Goal: Transaction & Acquisition: Subscribe to service/newsletter

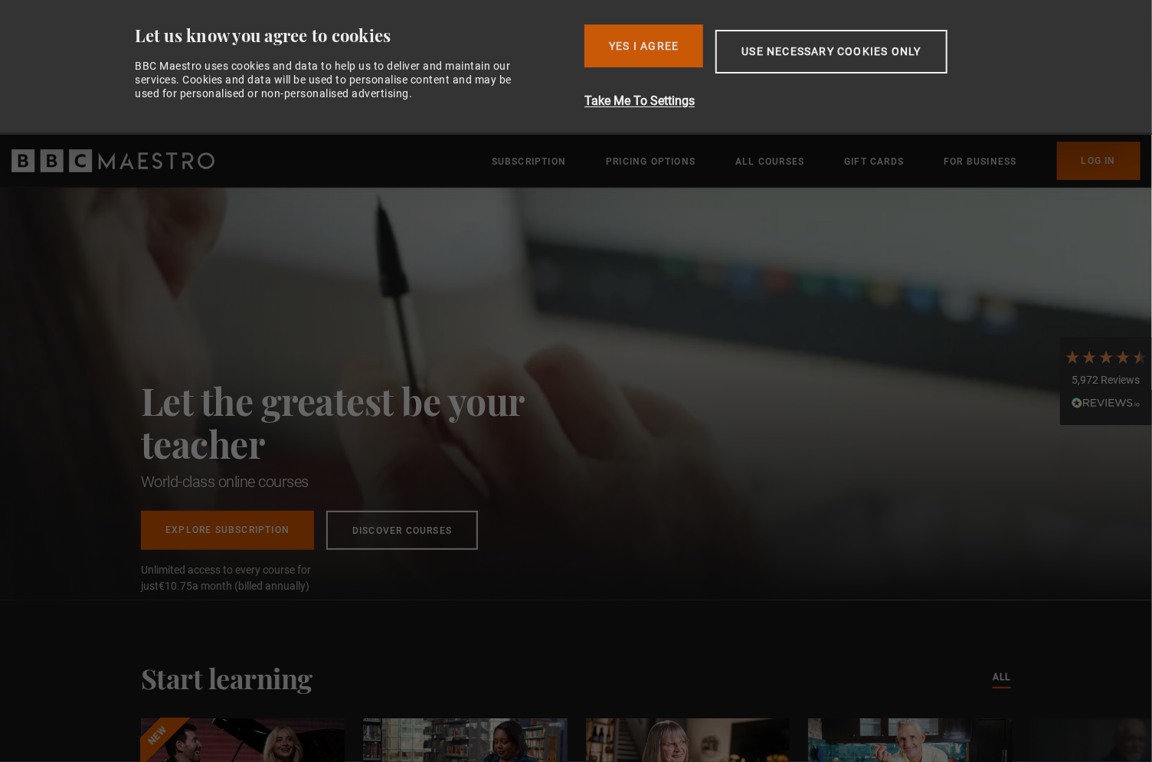
click at [659, 49] on button "Yes I Agree" at bounding box center [643, 46] width 119 height 43
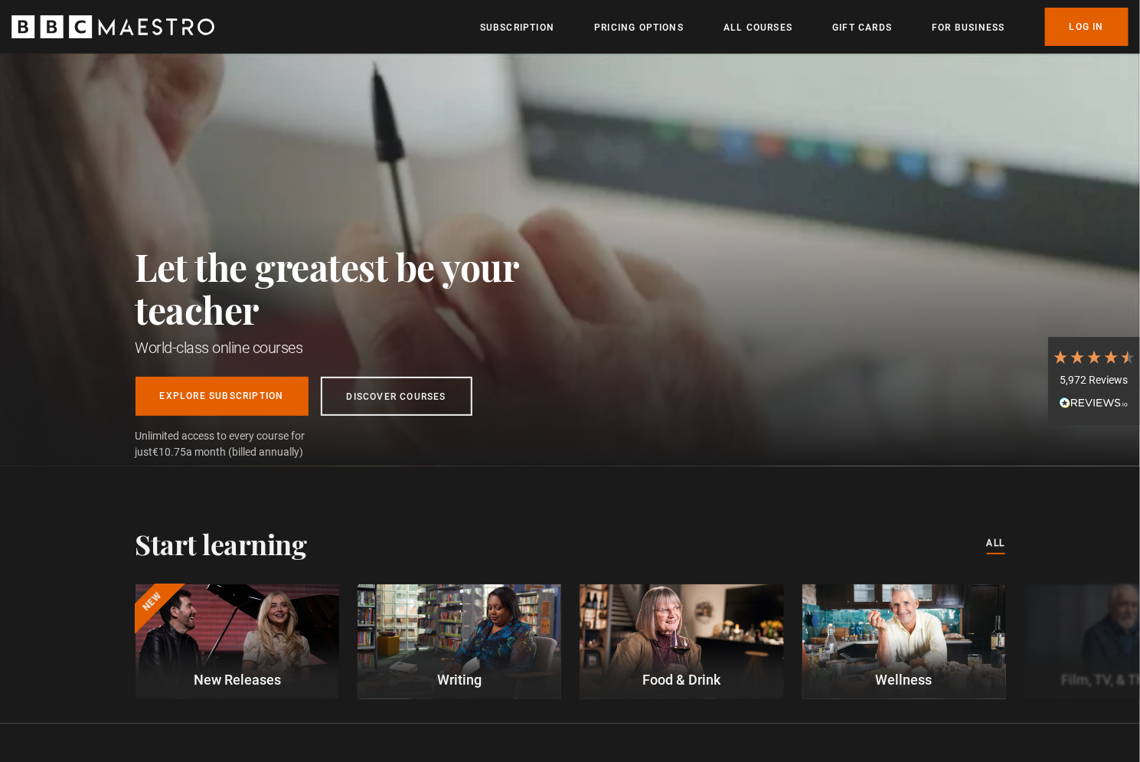
click at [285, 280] on h2 "Let the greatest be your teacher" at bounding box center [362, 288] width 452 height 86
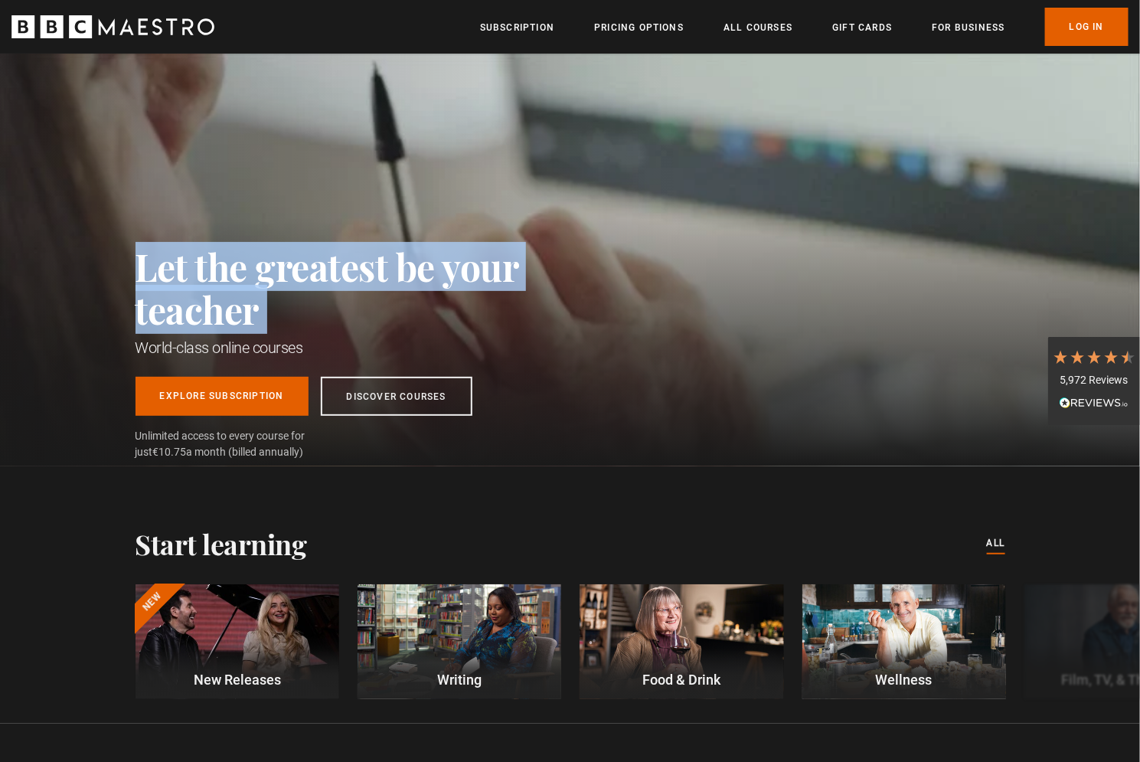
click at [285, 280] on h2 "Let the greatest be your teacher" at bounding box center [362, 288] width 452 height 86
click at [285, 284] on h2 "Let the greatest be your teacher" at bounding box center [362, 288] width 452 height 86
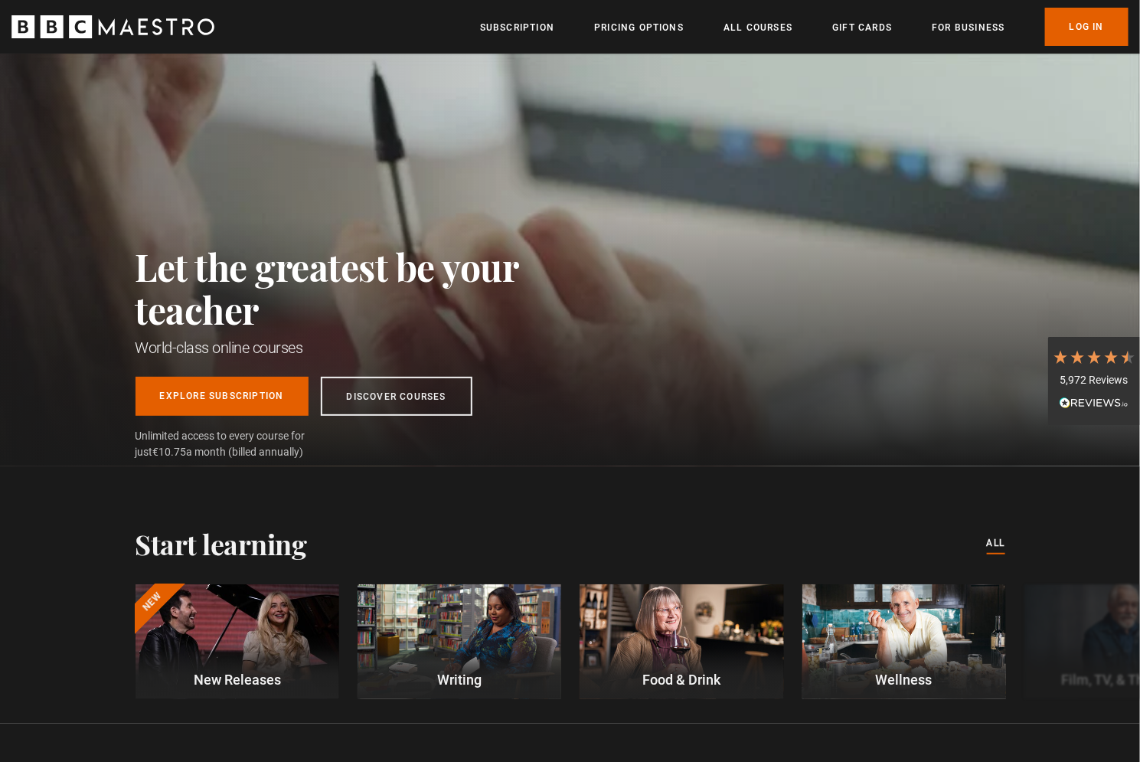
click at [285, 284] on h2 "Let the greatest be your teacher" at bounding box center [362, 288] width 452 height 86
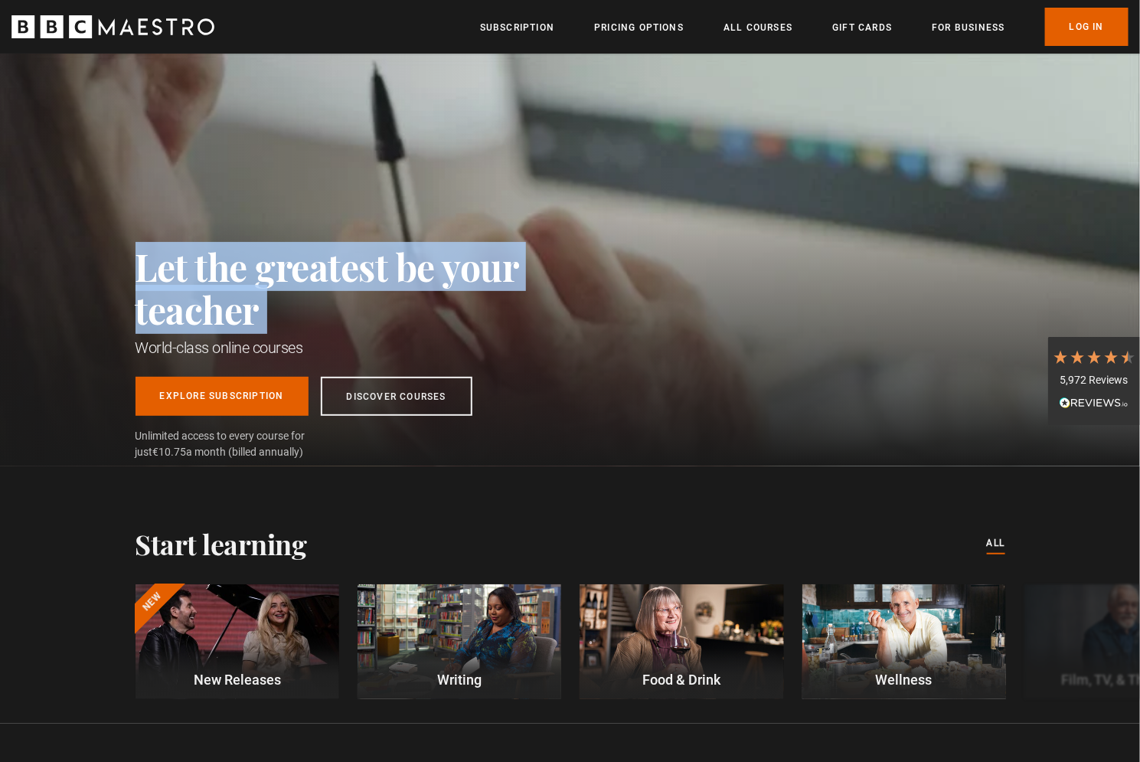
scroll to position [0, 200]
click at [285, 284] on h2 "Let the greatest be your teacher" at bounding box center [362, 288] width 452 height 86
click at [285, 294] on h2 "Let the greatest be your teacher" at bounding box center [362, 288] width 452 height 86
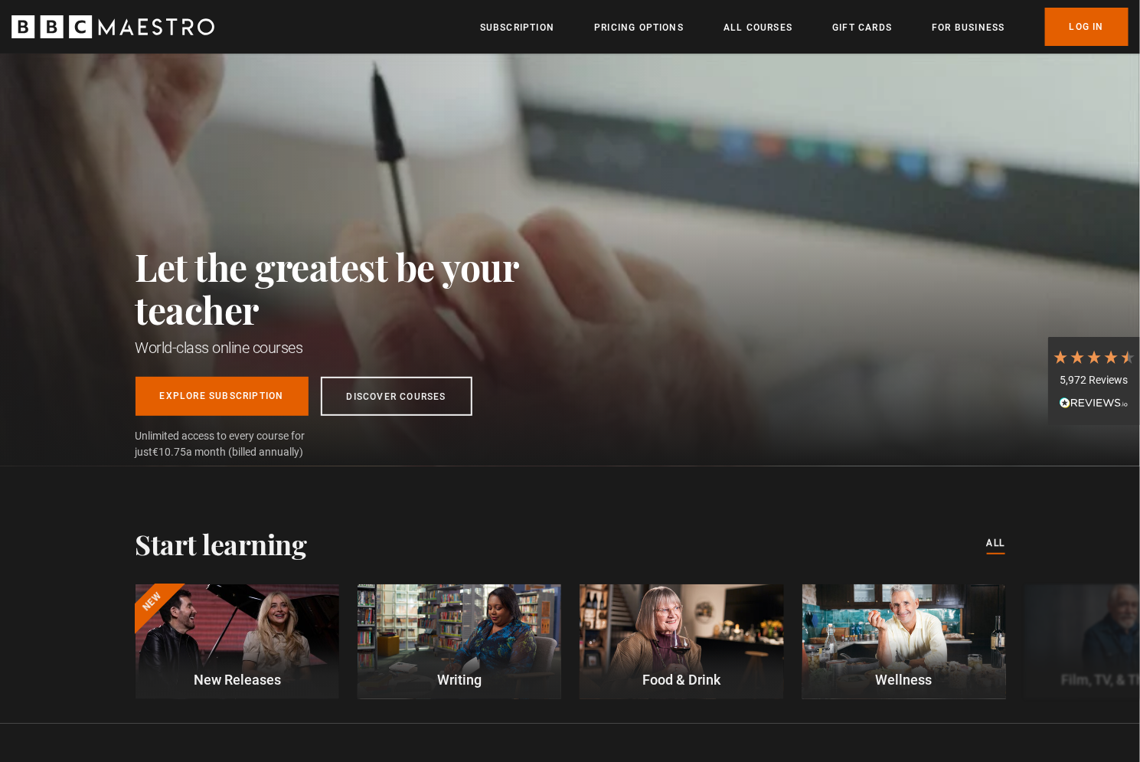
click at [227, 347] on h1 "World-class online courses" at bounding box center [362, 347] width 452 height 21
click at [231, 312] on h2 "Let the greatest be your teacher" at bounding box center [362, 288] width 452 height 86
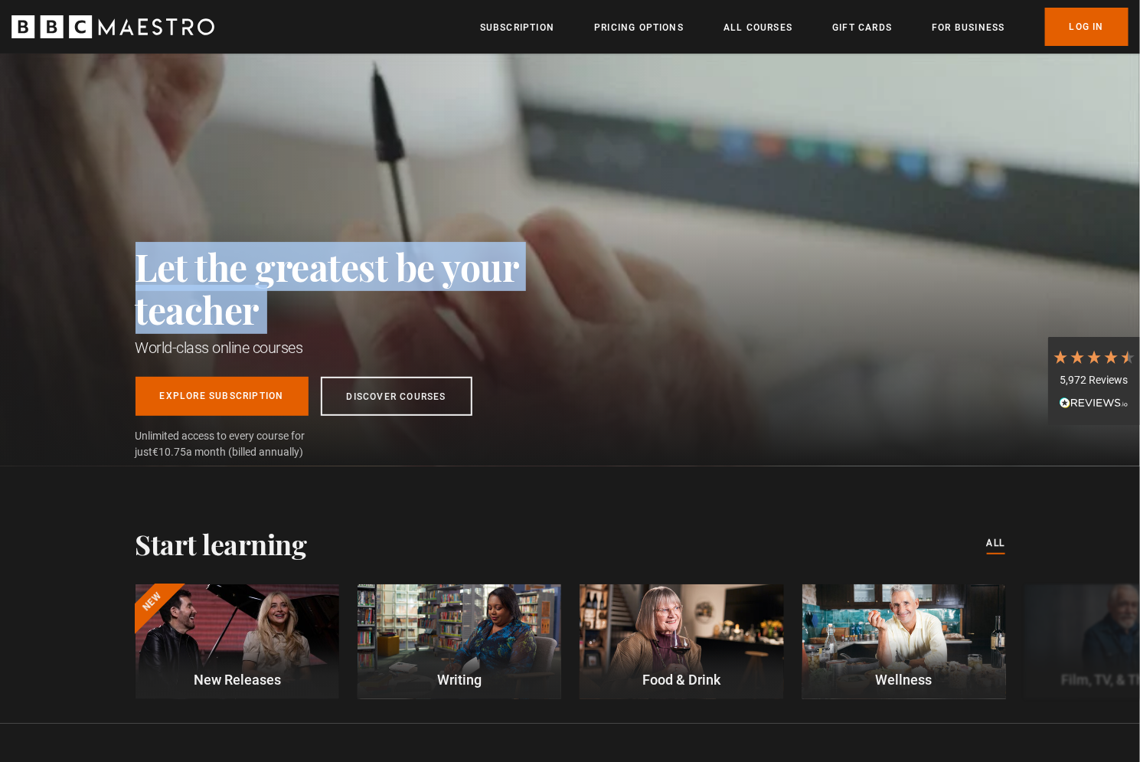
click at [231, 312] on h2 "Let the greatest be your teacher" at bounding box center [362, 288] width 452 height 86
click at [263, 323] on h2 "Let the greatest be your teacher" at bounding box center [362, 288] width 452 height 86
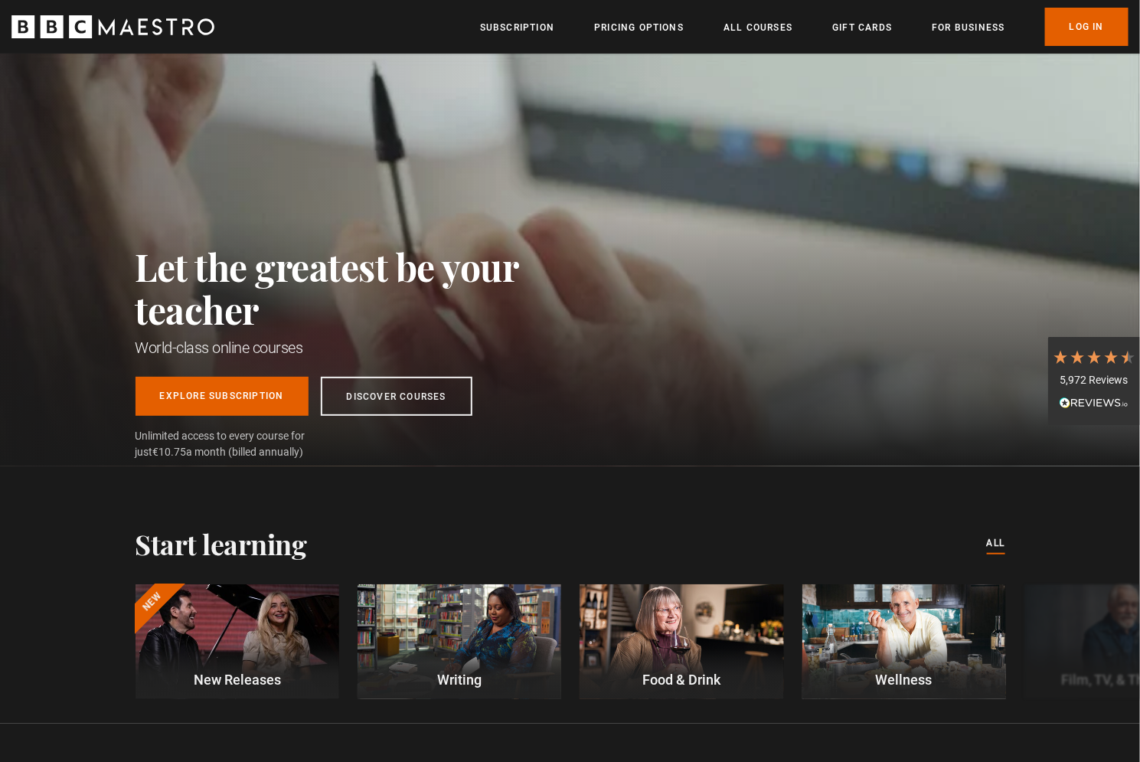
click at [254, 348] on h1 "World-class online courses" at bounding box center [362, 347] width 452 height 21
click at [238, 328] on h2 "Let the greatest be your teacher" at bounding box center [362, 288] width 452 height 86
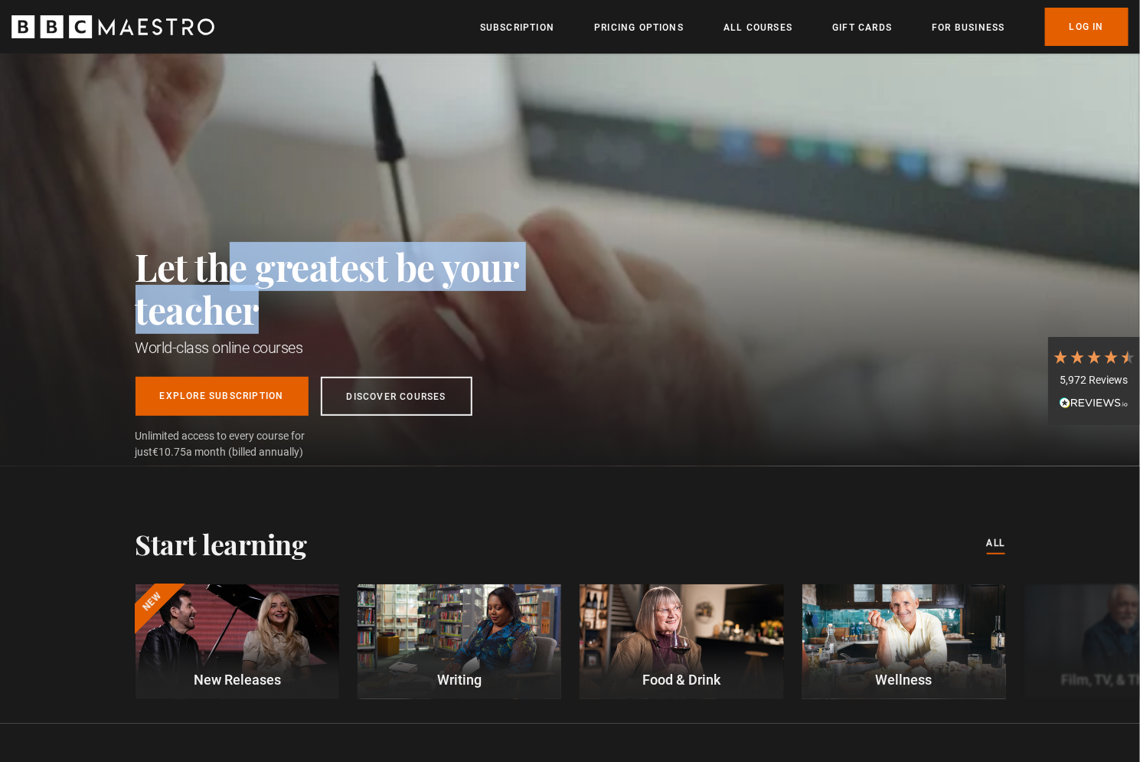
drag, startPoint x: 235, startPoint y: 276, endPoint x: 274, endPoint y: 322, distance: 59.7
click at [274, 322] on h2 "Let the greatest be your teacher" at bounding box center [362, 288] width 452 height 86
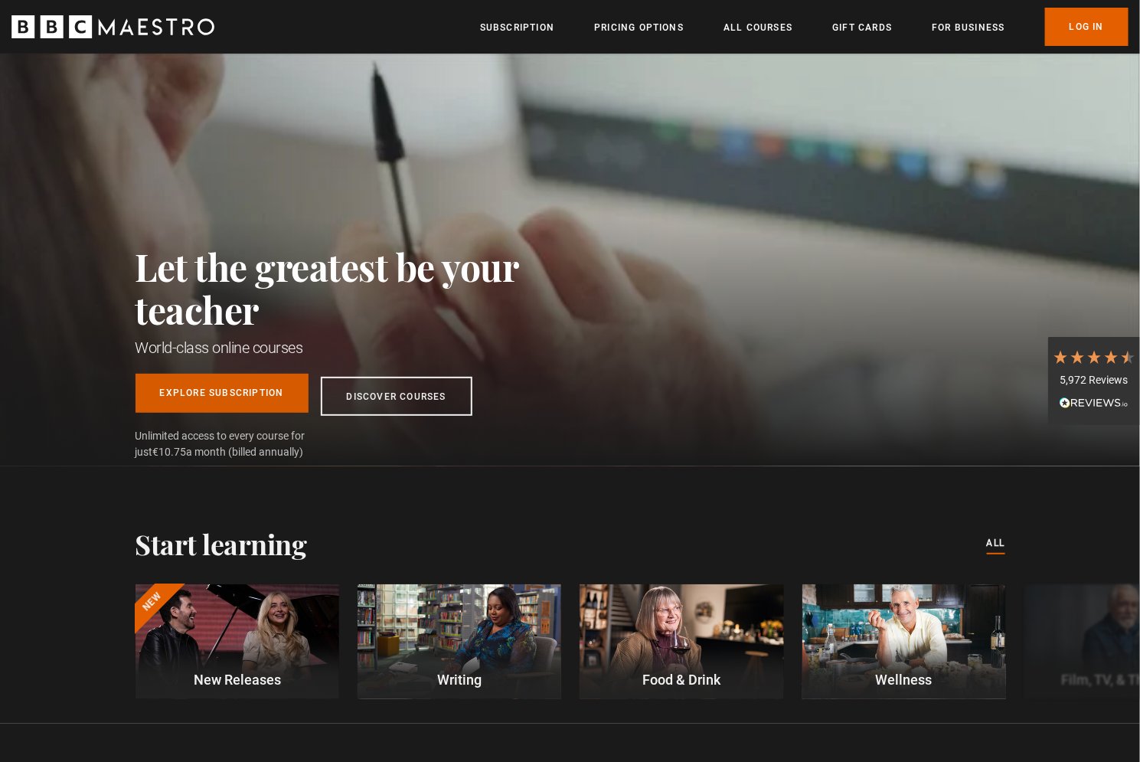
scroll to position [0, 401]
click at [198, 347] on h1 "World-class online courses" at bounding box center [362, 347] width 452 height 21
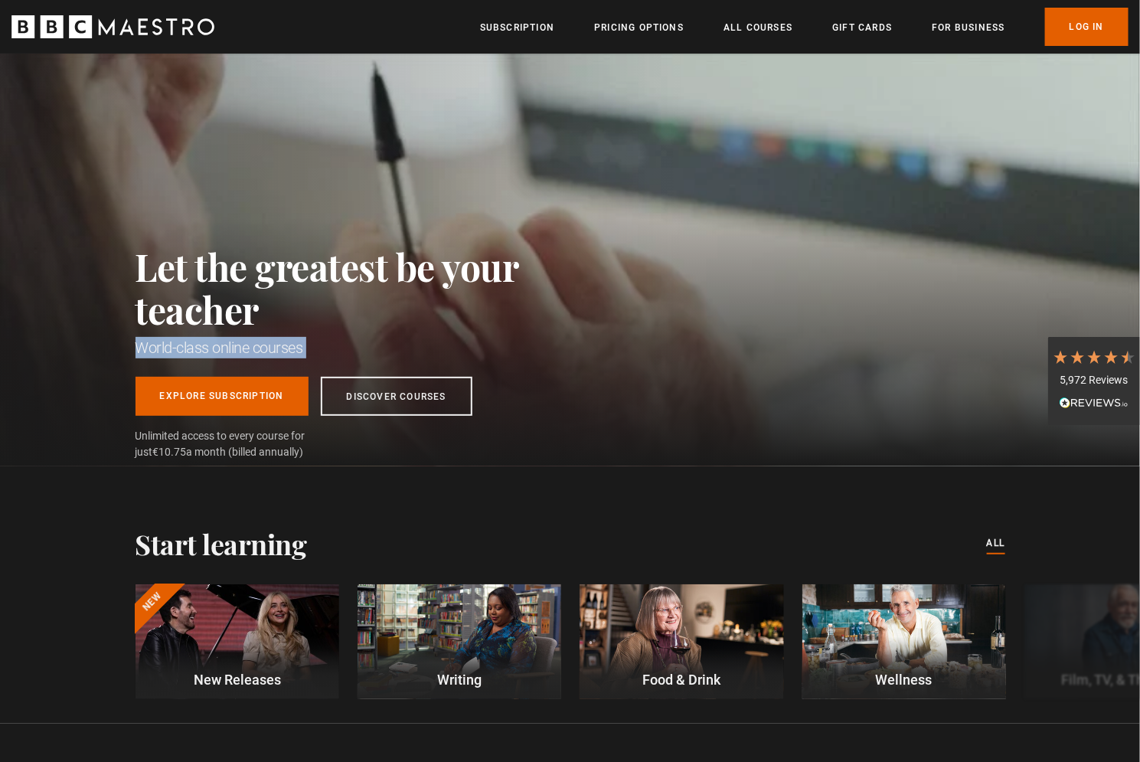
click at [198, 347] on h1 "World-class online courses" at bounding box center [362, 347] width 452 height 21
click at [219, 355] on h1 "World-class online courses" at bounding box center [362, 347] width 452 height 21
click at [410, 554] on div "Start learning All courses" at bounding box center [571, 544] width 870 height 32
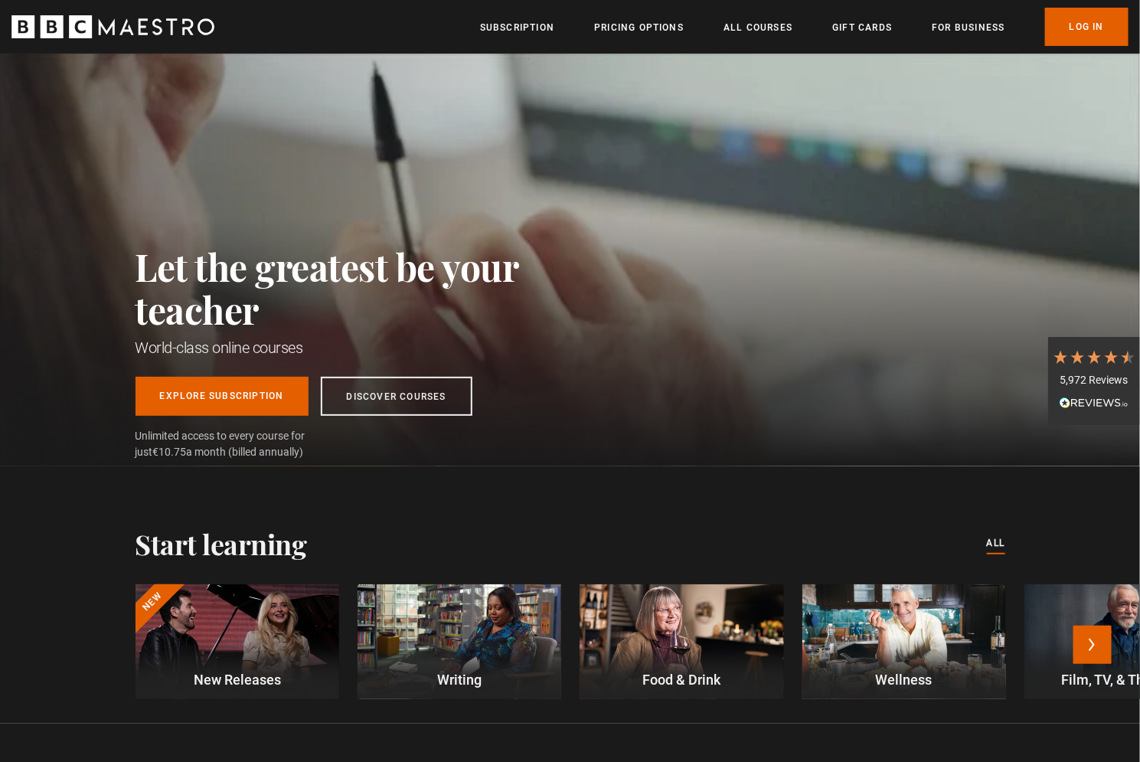
click at [490, 632] on div at bounding box center [460, 641] width 204 height 115
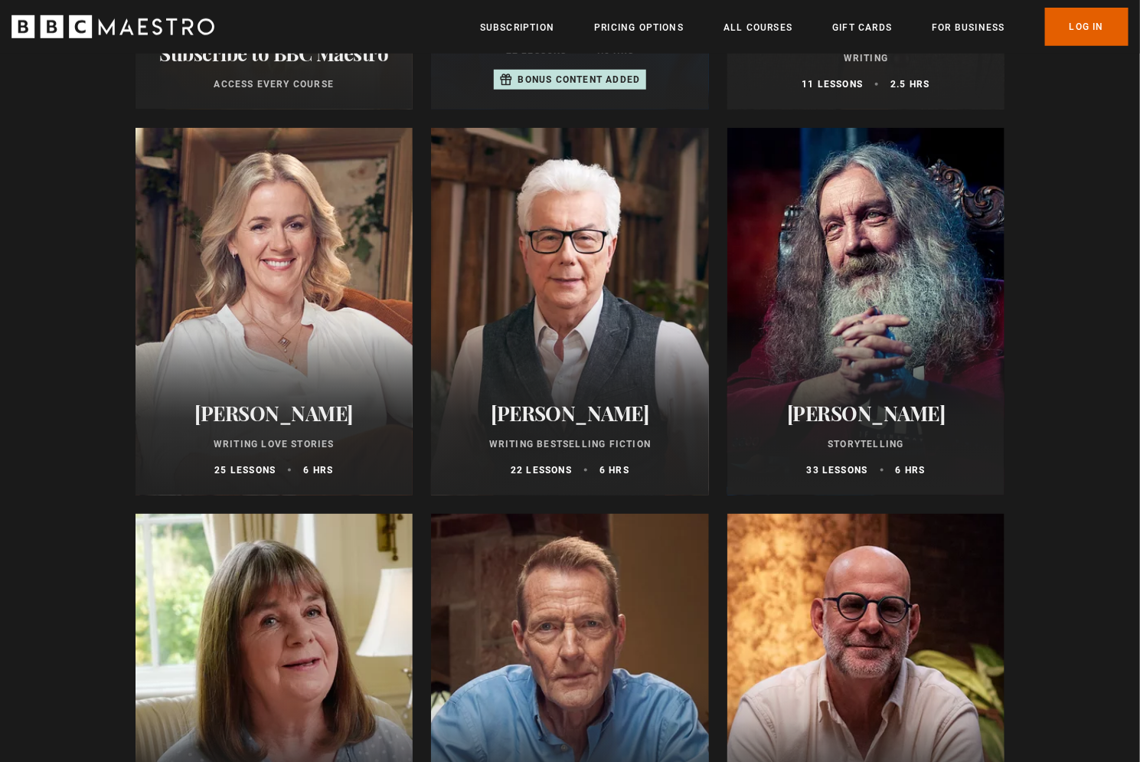
scroll to position [535, 0]
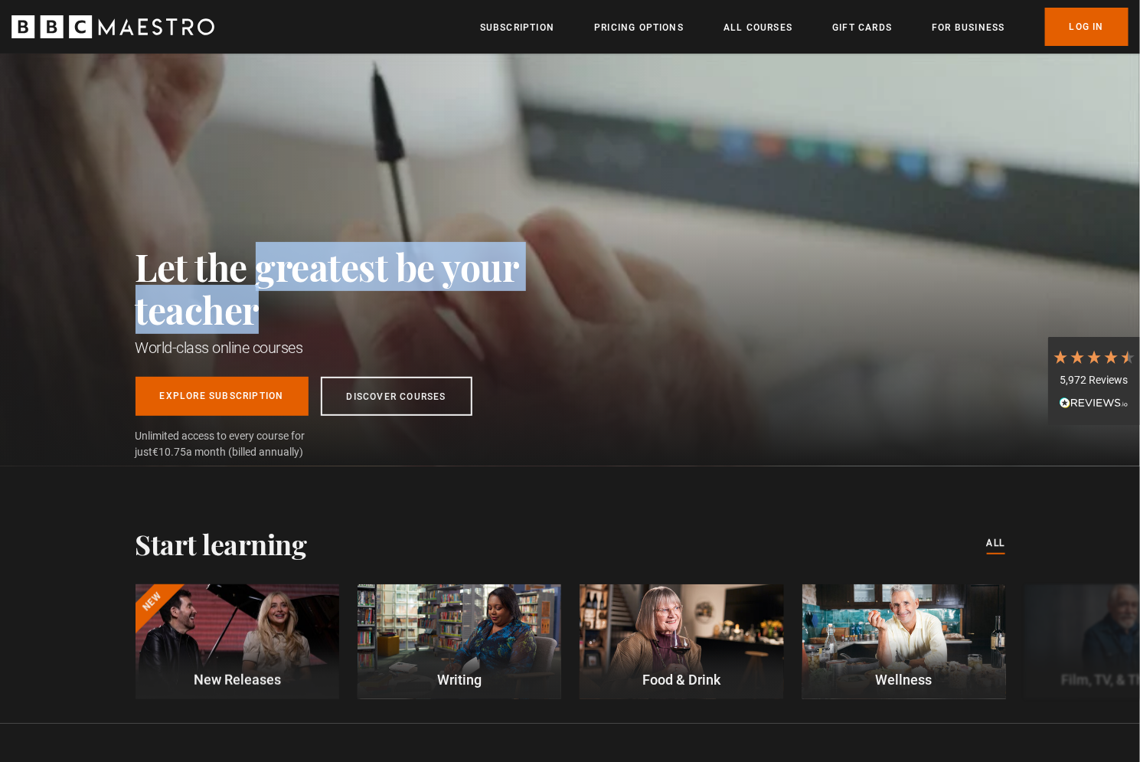
drag, startPoint x: 259, startPoint y: 257, endPoint x: 276, endPoint y: 322, distance: 66.7
click at [276, 322] on h2 "Let the greatest be your teacher" at bounding box center [362, 288] width 452 height 86
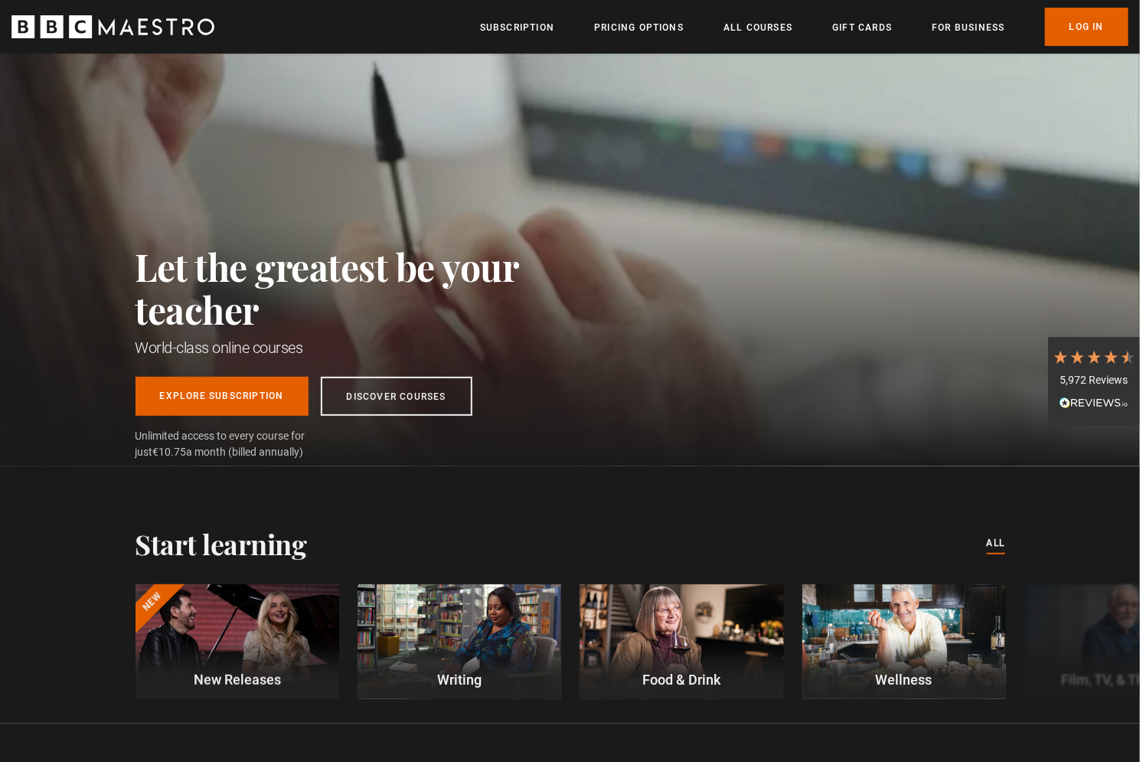
scroll to position [0, 200]
click at [256, 397] on link "Explore Subscription" at bounding box center [222, 393] width 173 height 39
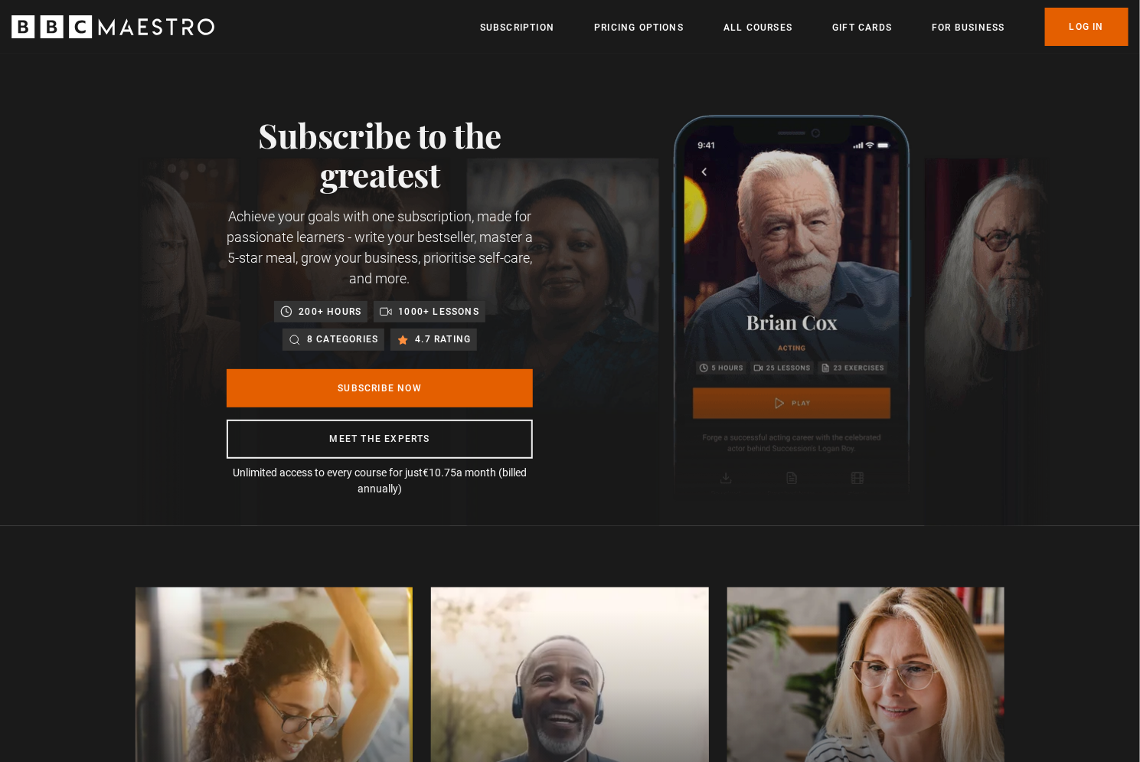
drag, startPoint x: 393, startPoint y: 122, endPoint x: 414, endPoint y: 184, distance: 65.4
click at [414, 184] on h1 "Subscribe to the greatest" at bounding box center [380, 154] width 306 height 79
click at [400, 228] on p "Achieve your goals with one subscription, made for passionate learners - write …" at bounding box center [380, 247] width 306 height 83
click at [400, 230] on p "Achieve your goals with one subscription, made for passionate learners - write …" at bounding box center [380, 247] width 306 height 83
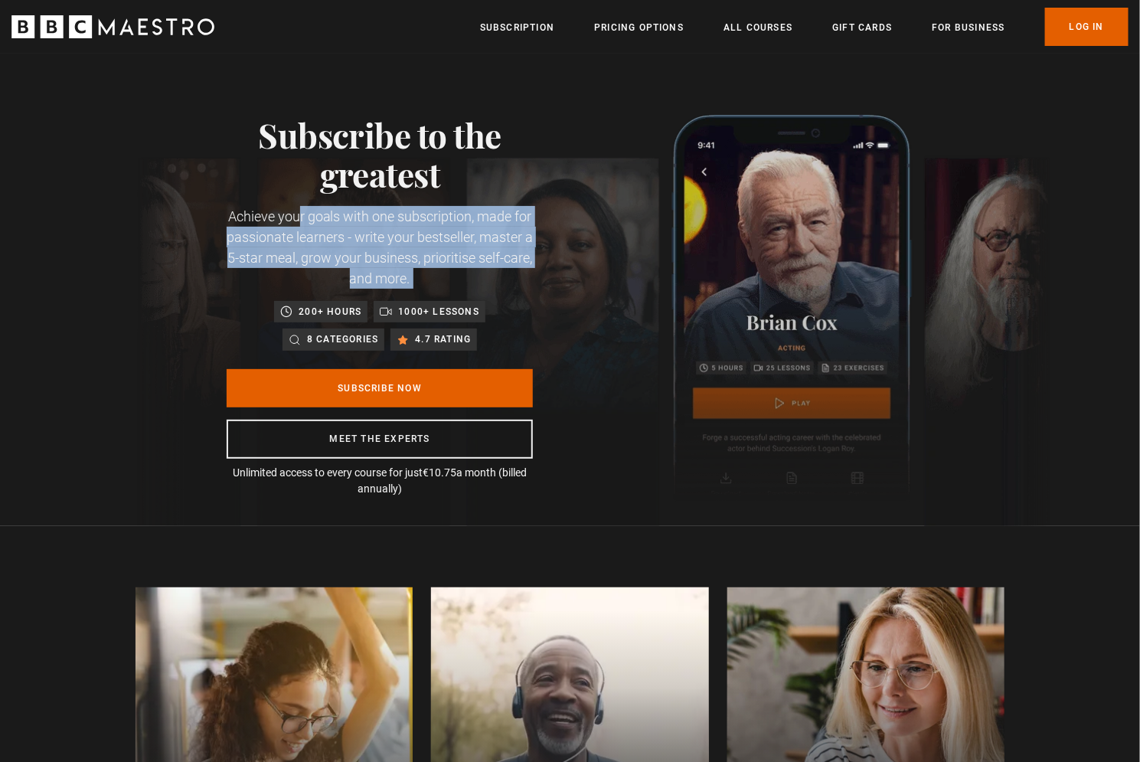
click at [400, 230] on p "Achieve your goals with one subscription, made for passionate learners - write …" at bounding box center [380, 247] width 306 height 83
click at [394, 265] on p "Achieve your goals with one subscription, made for passionate learners - write …" at bounding box center [380, 247] width 306 height 83
drag, startPoint x: 290, startPoint y: 209, endPoint x: 404, endPoint y: 249, distance: 120.9
click at [404, 249] on p "Achieve your goals with one subscription, made for passionate learners - write …" at bounding box center [380, 247] width 306 height 83
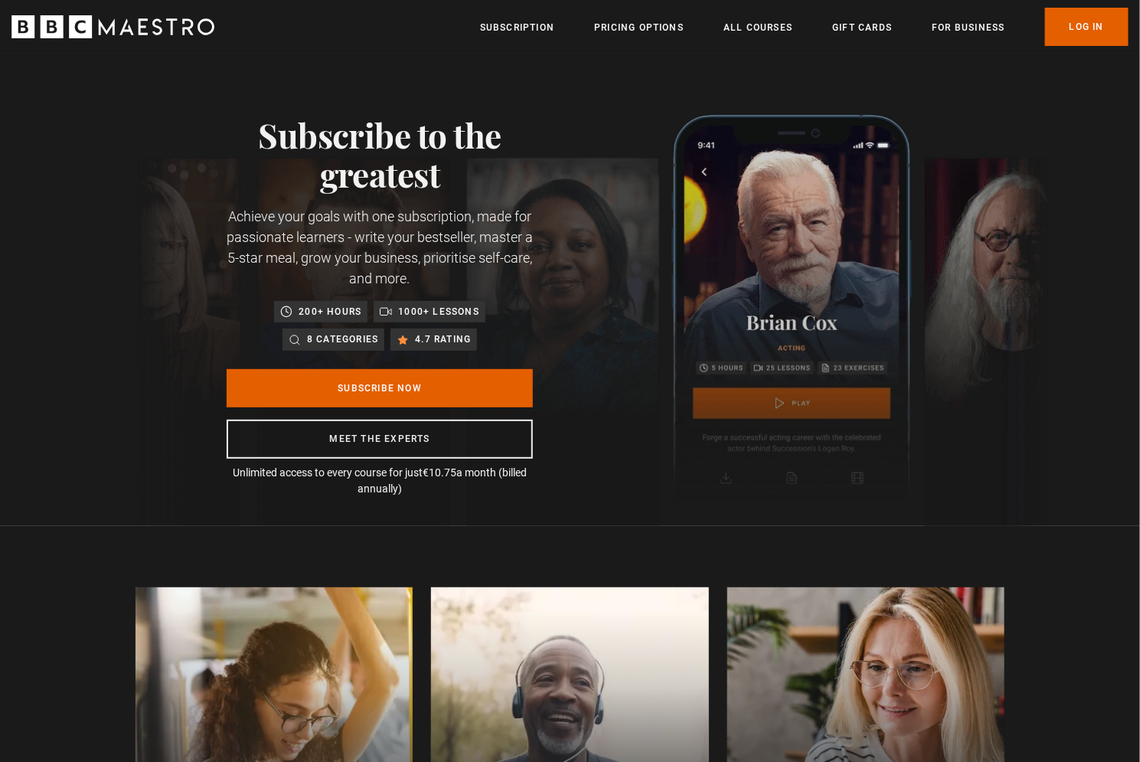
click at [370, 254] on p "Achieve your goals with one subscription, made for passionate learners - write …" at bounding box center [380, 247] width 306 height 83
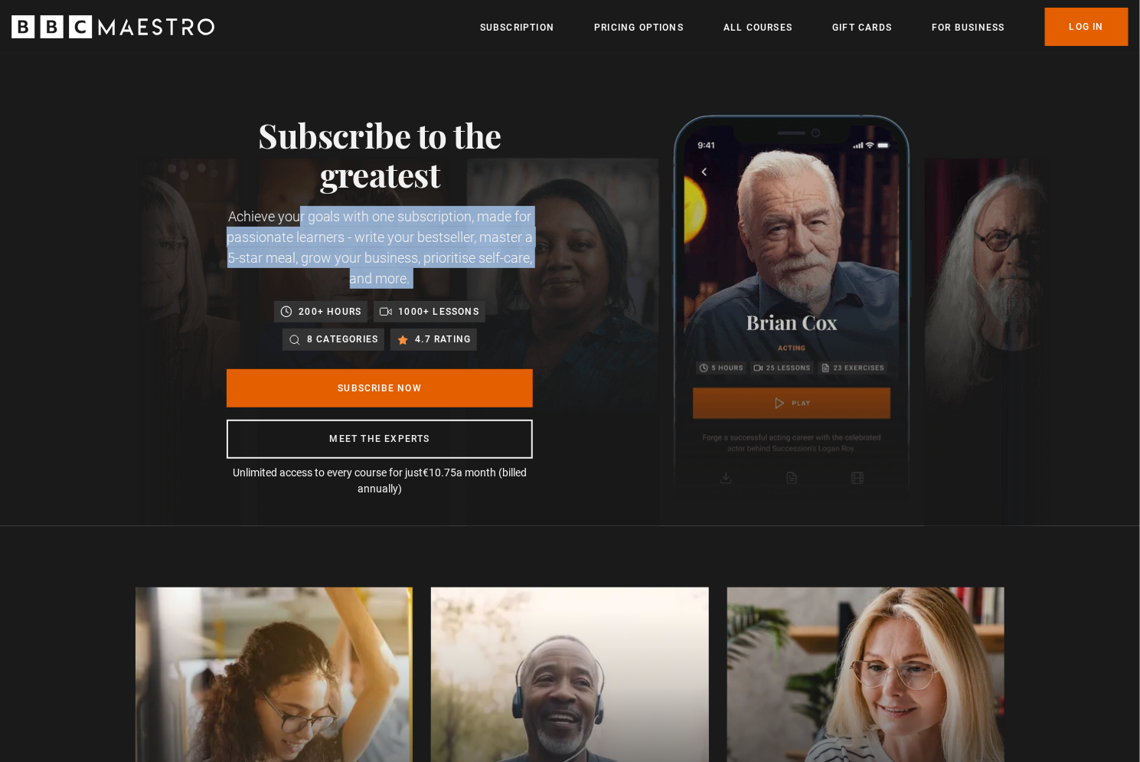
click at [370, 254] on p "Achieve your goals with one subscription, made for passionate learners - write …" at bounding box center [380, 247] width 306 height 83
click at [372, 282] on p "Achieve your goals with one subscription, made for passionate learners - write …" at bounding box center [380, 247] width 306 height 83
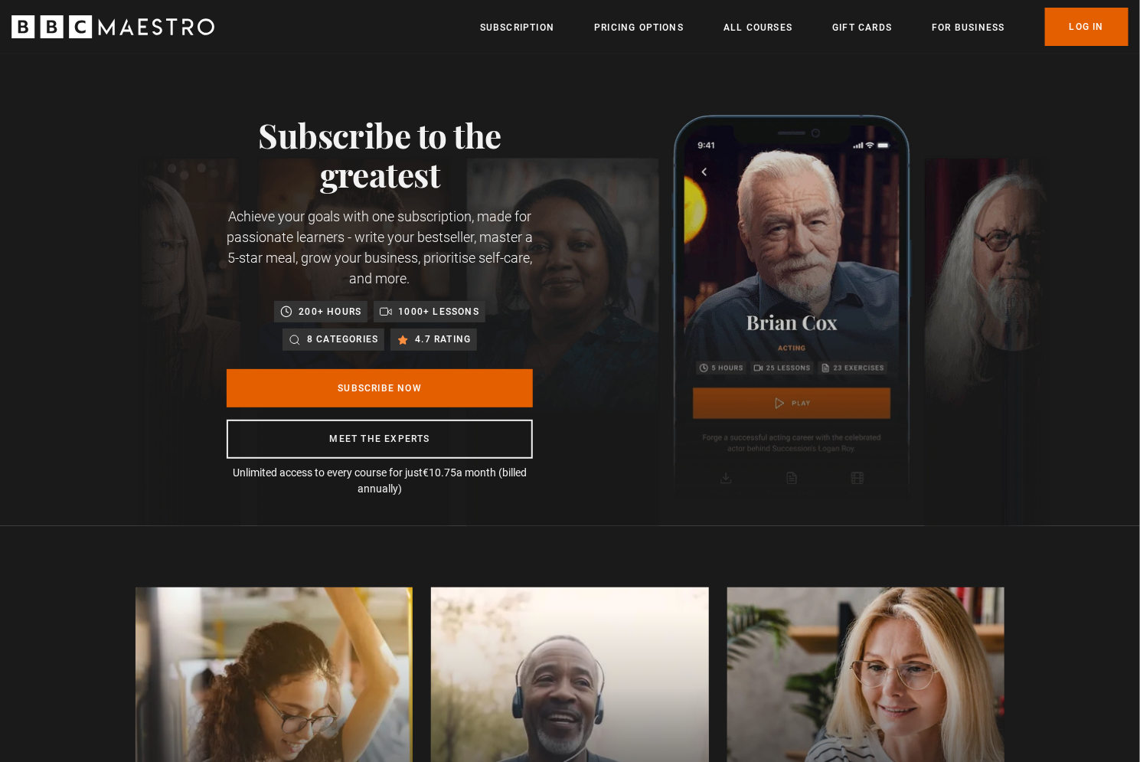
click at [338, 306] on p "200+ hours" at bounding box center [330, 311] width 63 height 15
click at [391, 309] on icon at bounding box center [386, 312] width 12 height 12
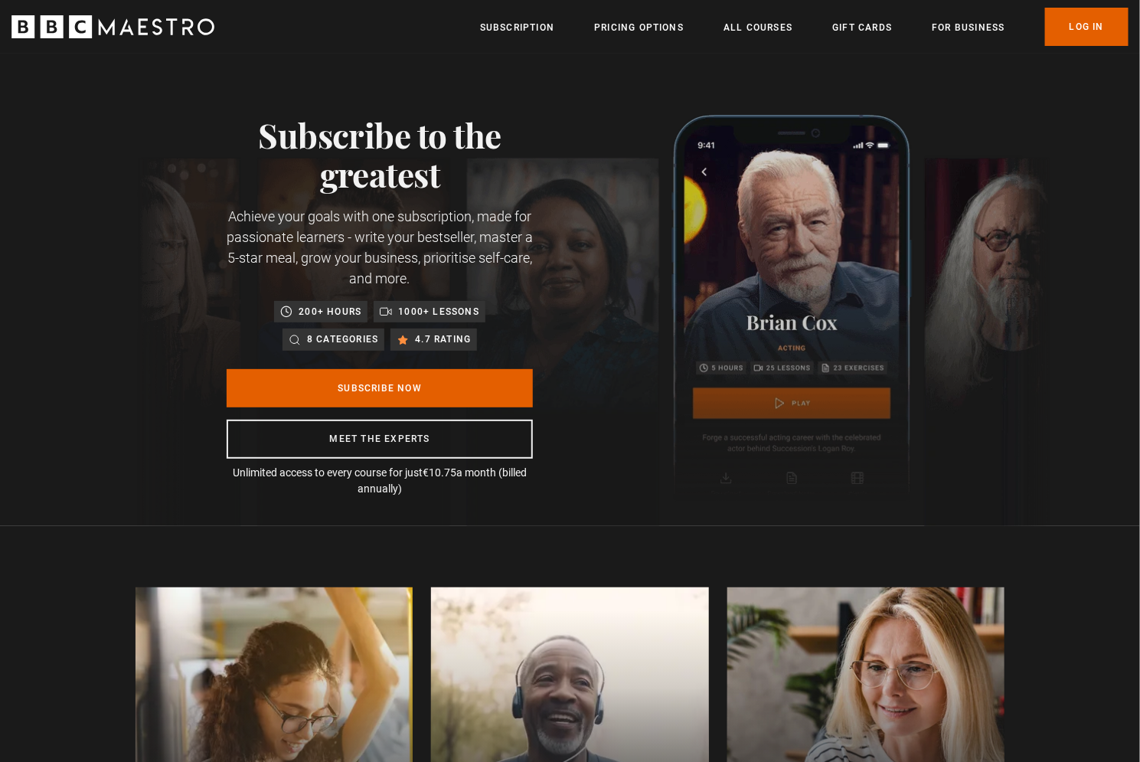
click at [352, 322] on div "200+ hours" at bounding box center [320, 311] width 93 height 21
click at [428, 334] on p "4.7 rating" at bounding box center [443, 339] width 56 height 15
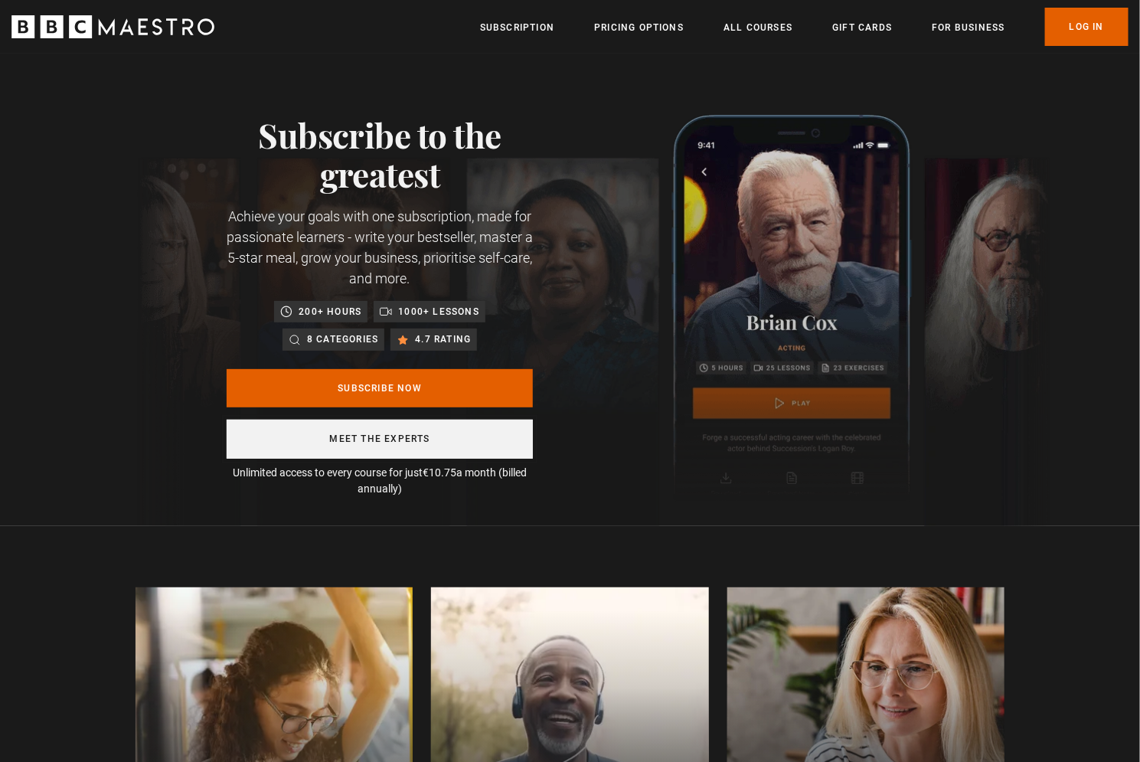
click at [372, 430] on link "Meet the experts" at bounding box center [380, 439] width 306 height 39
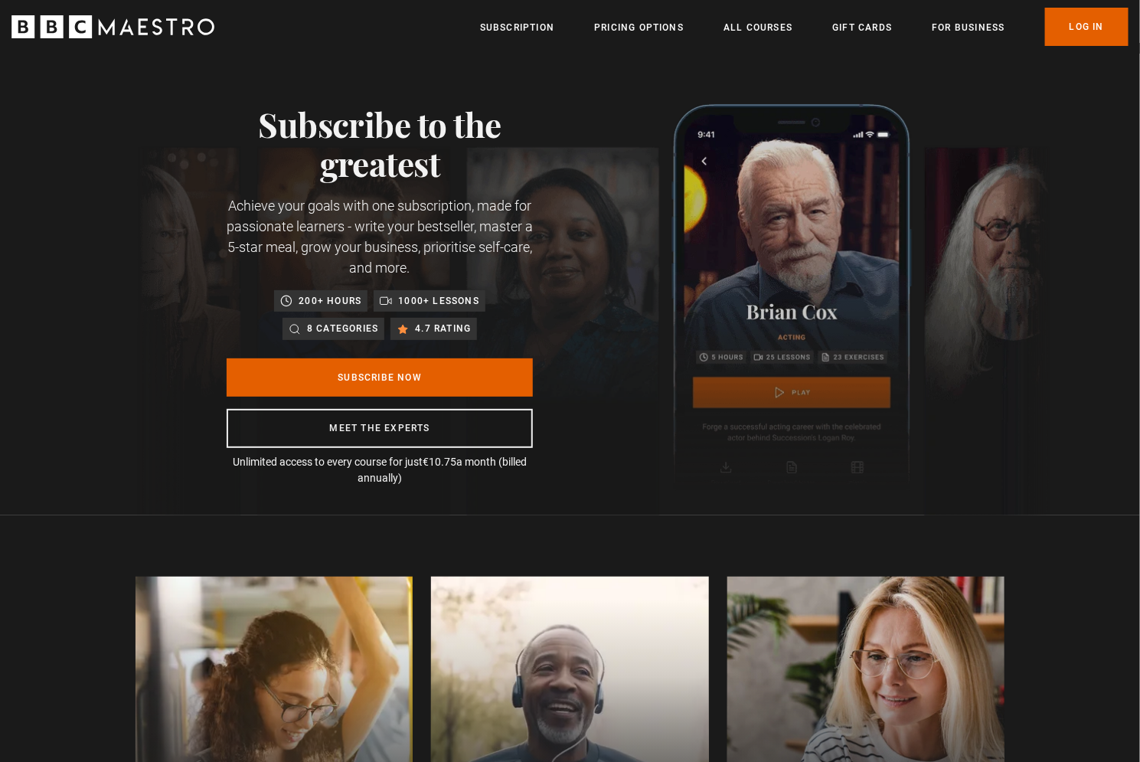
scroll to position [0, 0]
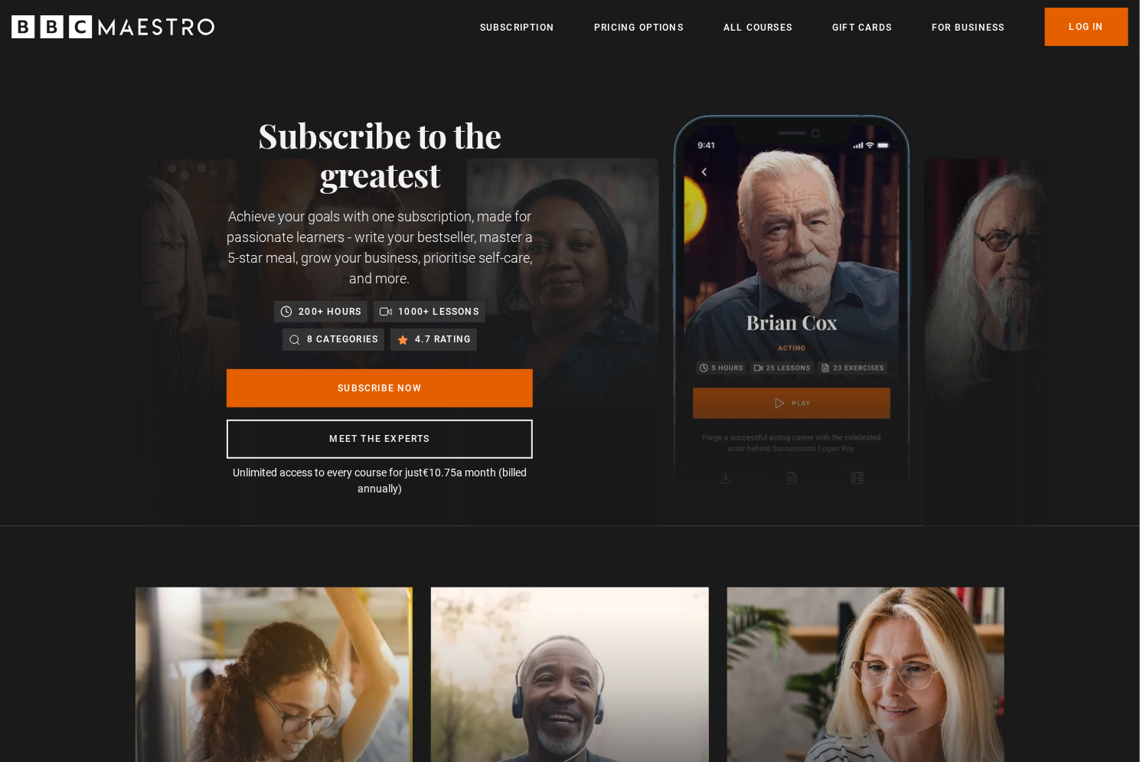
click at [391, 202] on div "Subscribe to the greatest Achieve your goals with one subscription, made for pa…" at bounding box center [380, 306] width 306 height 382
drag, startPoint x: 409, startPoint y: 211, endPoint x: 417, endPoint y: 270, distance: 59.6
click at [417, 270] on p "Achieve your goals with one subscription, made for passionate learners - write …" at bounding box center [380, 247] width 306 height 83
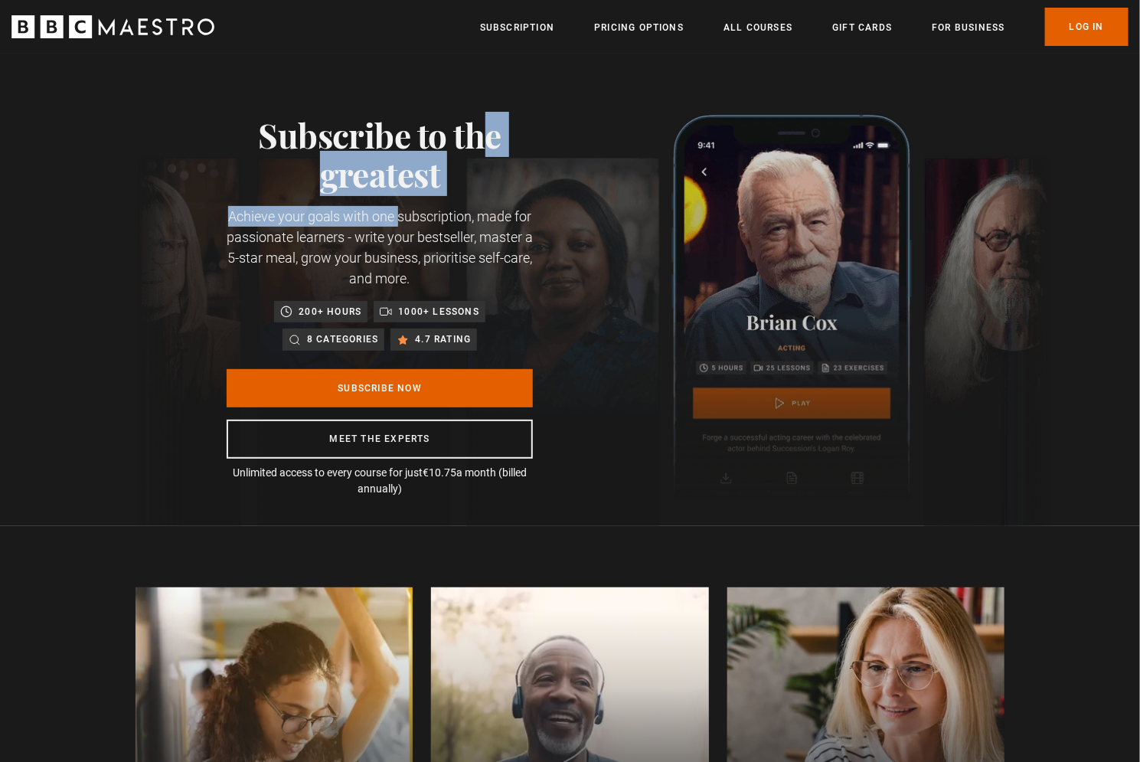
drag, startPoint x: 335, startPoint y: 142, endPoint x: 333, endPoint y: 224, distance: 82.0
click at [333, 224] on div "Subscribe to the greatest Achieve your goals with one subscription, made for pa…" at bounding box center [380, 306] width 306 height 382
click at [333, 224] on p "Achieve your goals with one subscription, made for passionate learners - write …" at bounding box center [380, 247] width 306 height 83
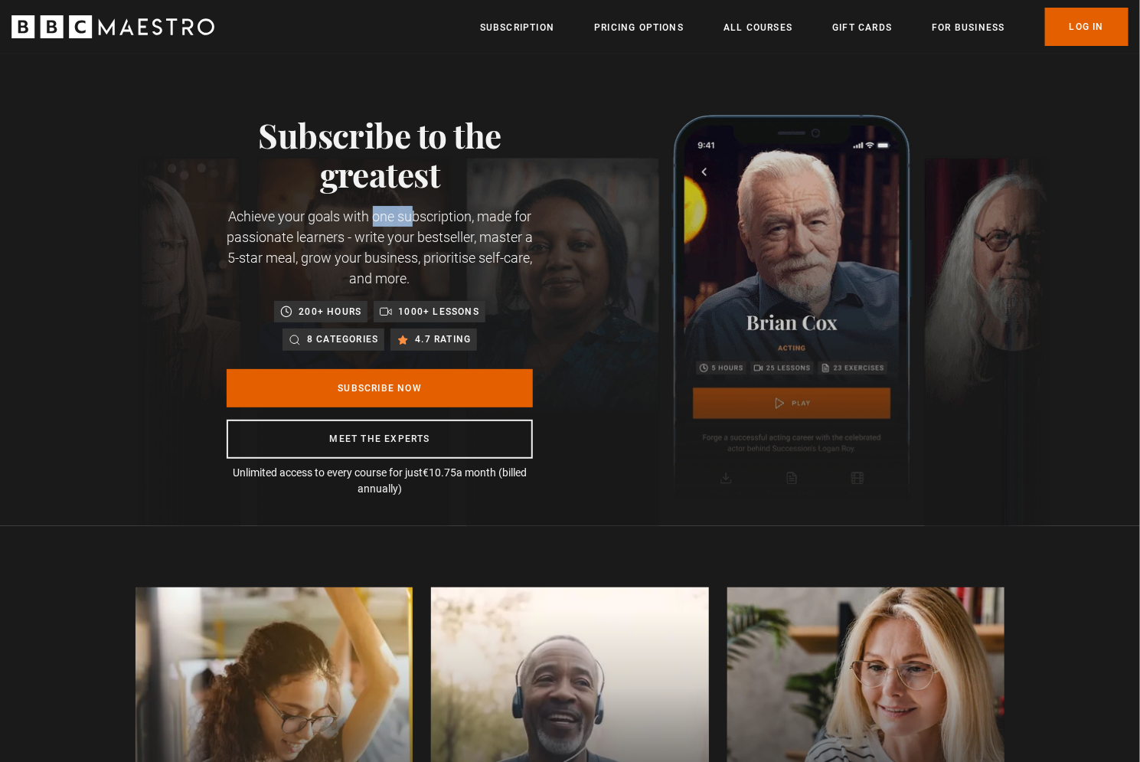
click at [333, 224] on p "Achieve your goals with one subscription, made for passionate learners - write …" at bounding box center [380, 247] width 306 height 83
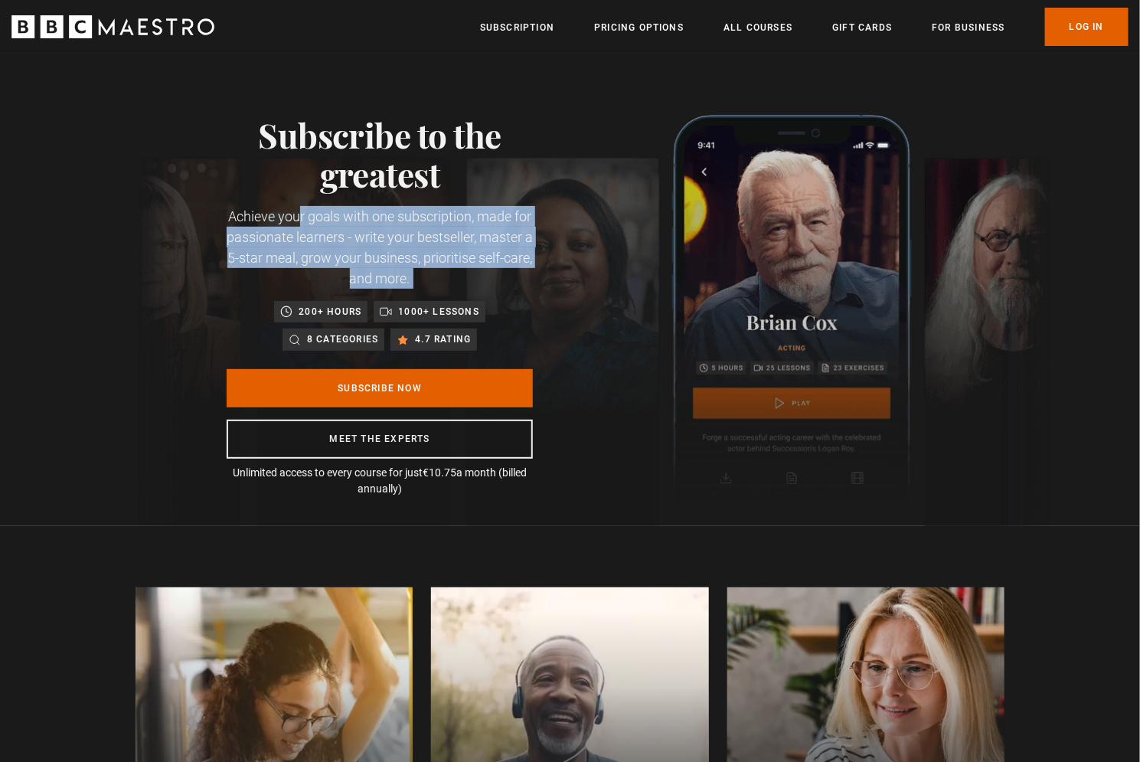
click at [333, 224] on p "Achieve your goals with one subscription, made for passionate learners - write …" at bounding box center [380, 247] width 306 height 83
click at [347, 236] on p "Achieve your goals with one subscription, made for passionate learners - write …" at bounding box center [380, 247] width 306 height 83
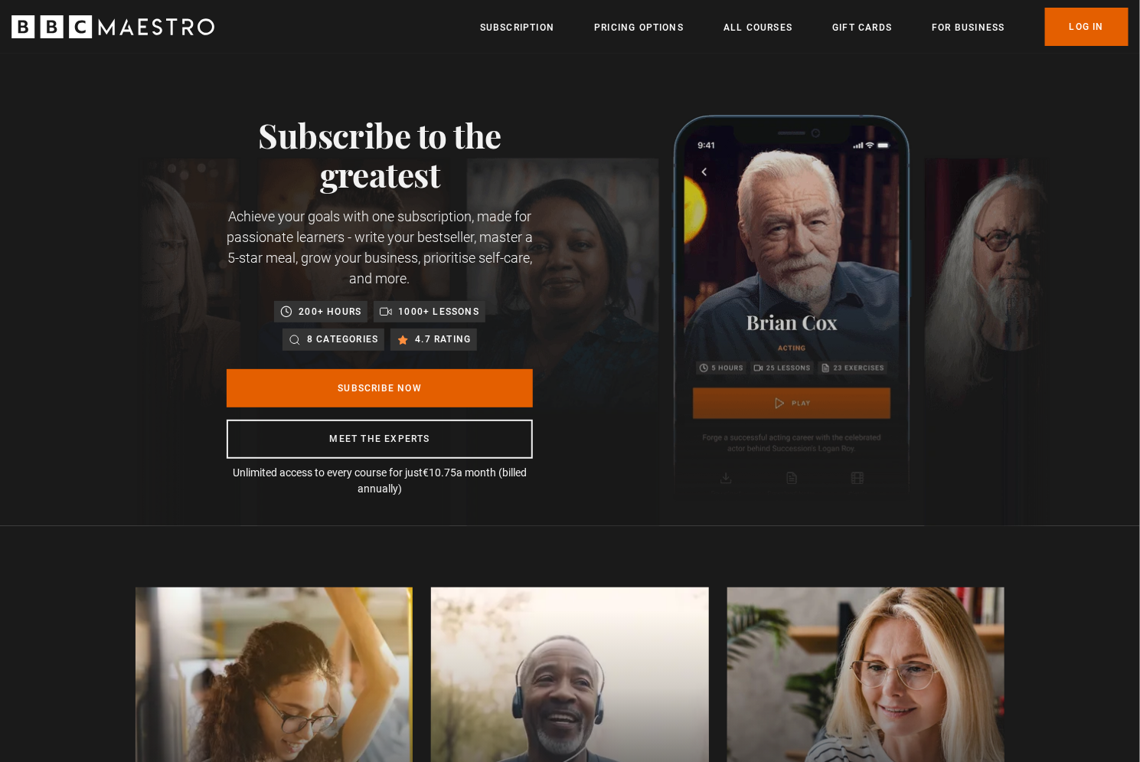
click at [400, 307] on p "1000+ lessons" at bounding box center [438, 311] width 81 height 15
click at [388, 323] on div "200+ hours 1000+ lessons 8 categories 4.7 rating" at bounding box center [379, 326] width 291 height 50
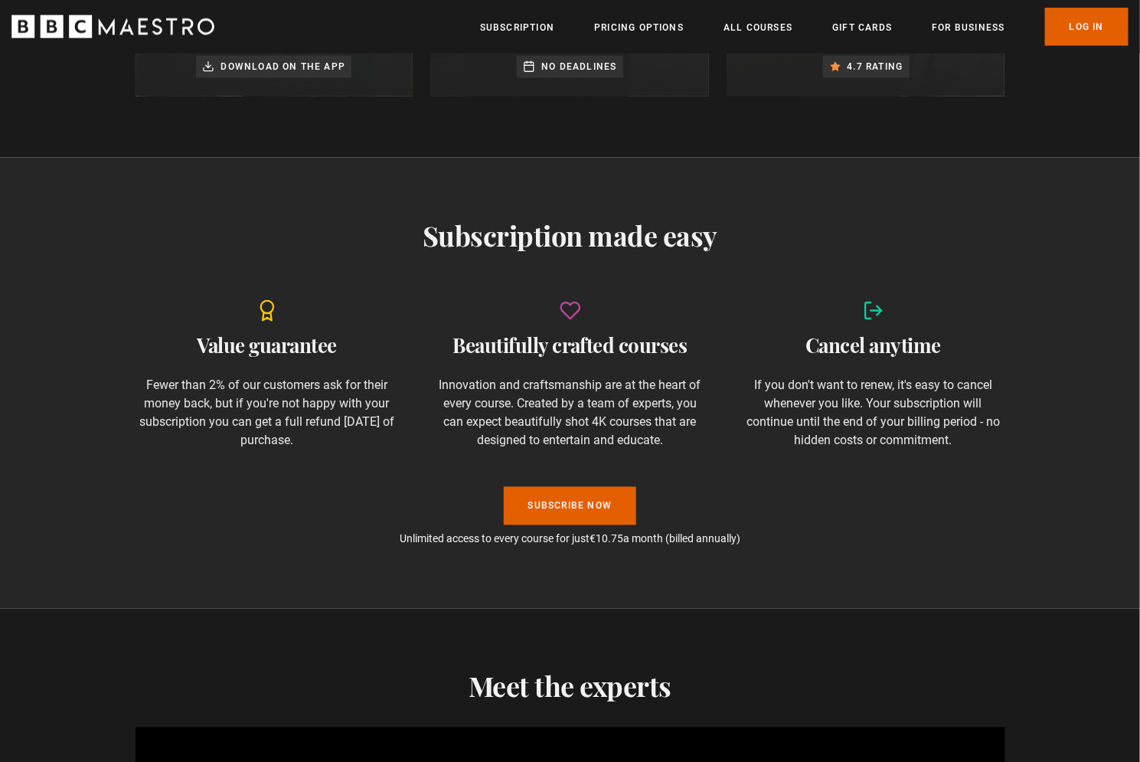
scroll to position [0, 803]
click at [279, 341] on h2 "Value guarantee" at bounding box center [267, 346] width 263 height 25
click at [264, 389] on p "Fewer than 2% of our customers ask for their money back, but if you're not happ…" at bounding box center [267, 414] width 263 height 74
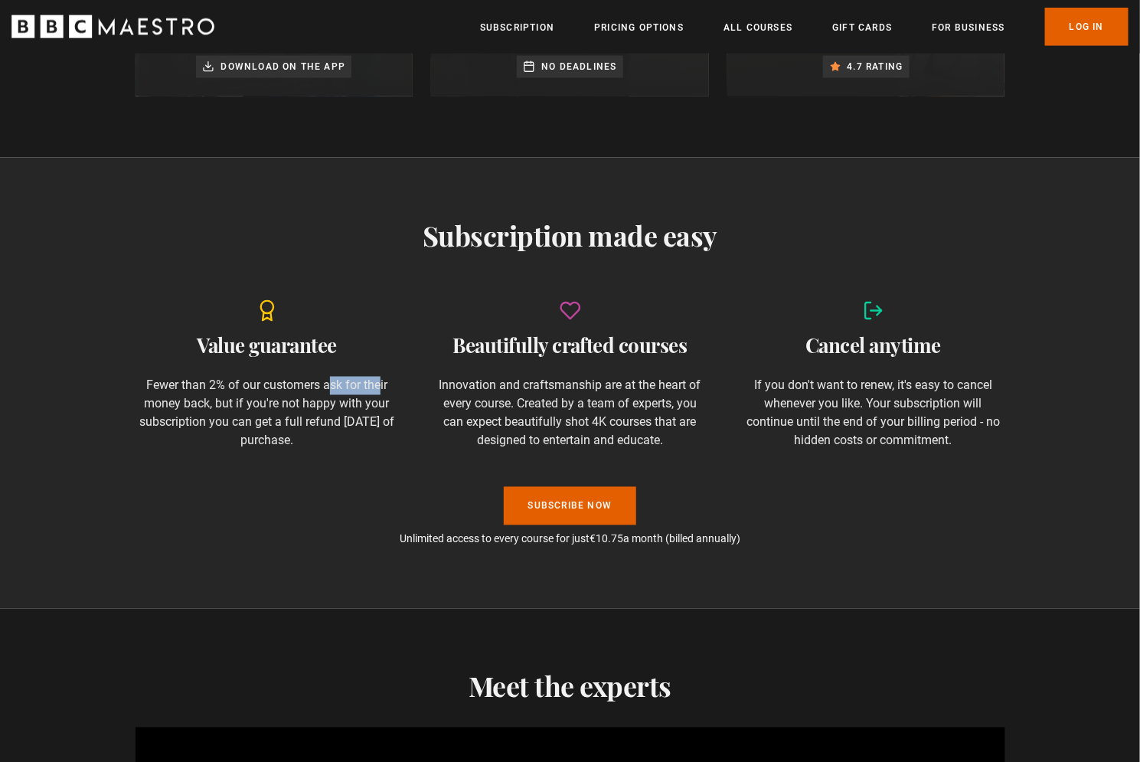
click at [264, 389] on p "Fewer than 2% of our customers ask for their money back, but if you're not happ…" at bounding box center [267, 414] width 263 height 74
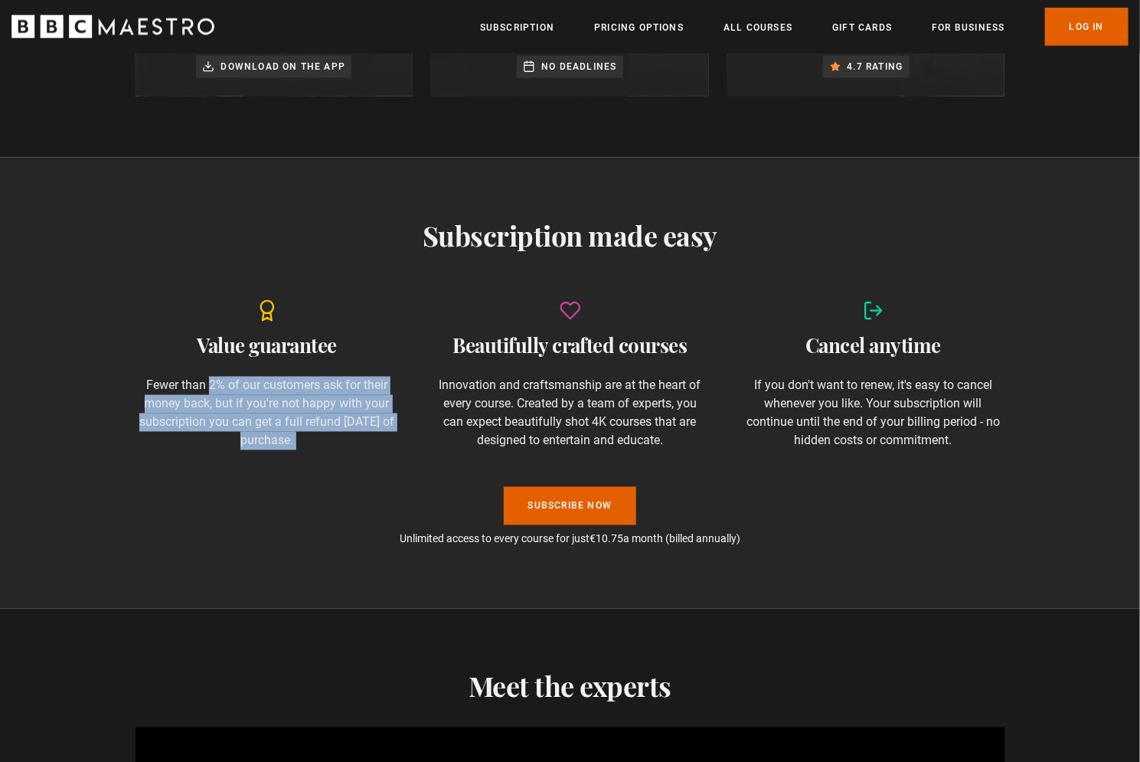
click at [264, 389] on p "Fewer than 2% of our customers ask for their money back, but if you're not happ…" at bounding box center [267, 414] width 263 height 74
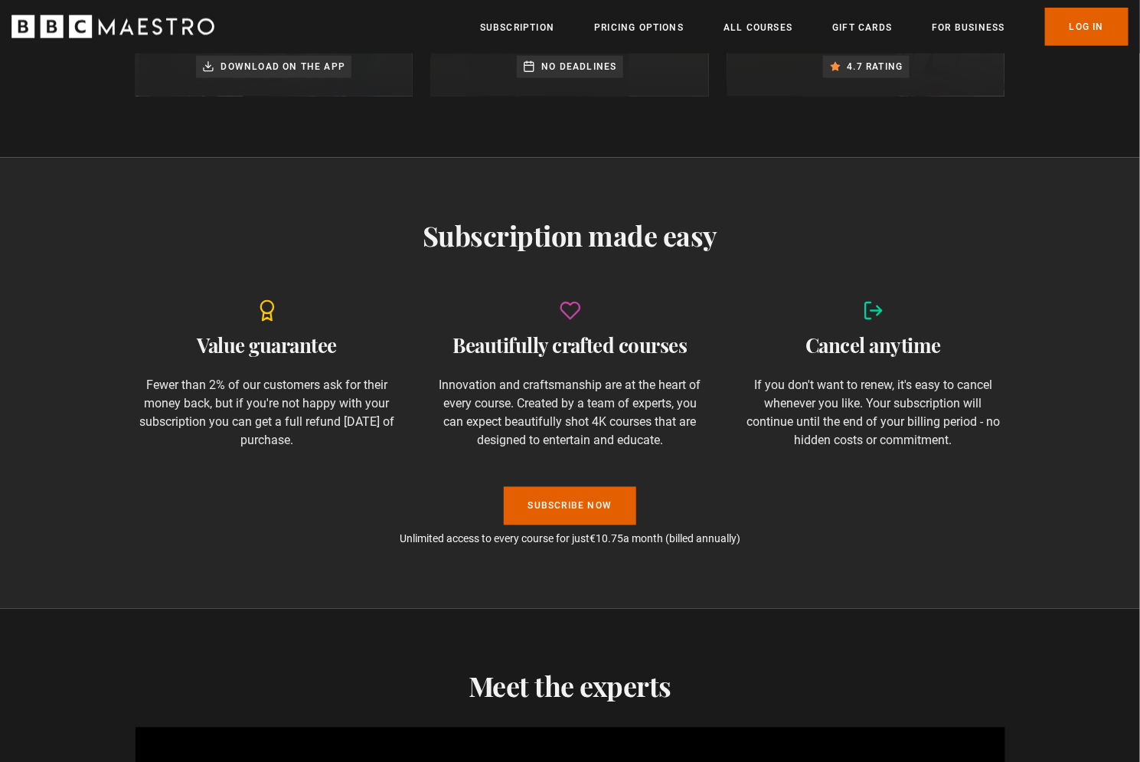
click at [493, 365] on div "Beautifully crafted courses Innovation and craftsmanship are at the heart of ev…" at bounding box center [570, 375] width 263 height 150
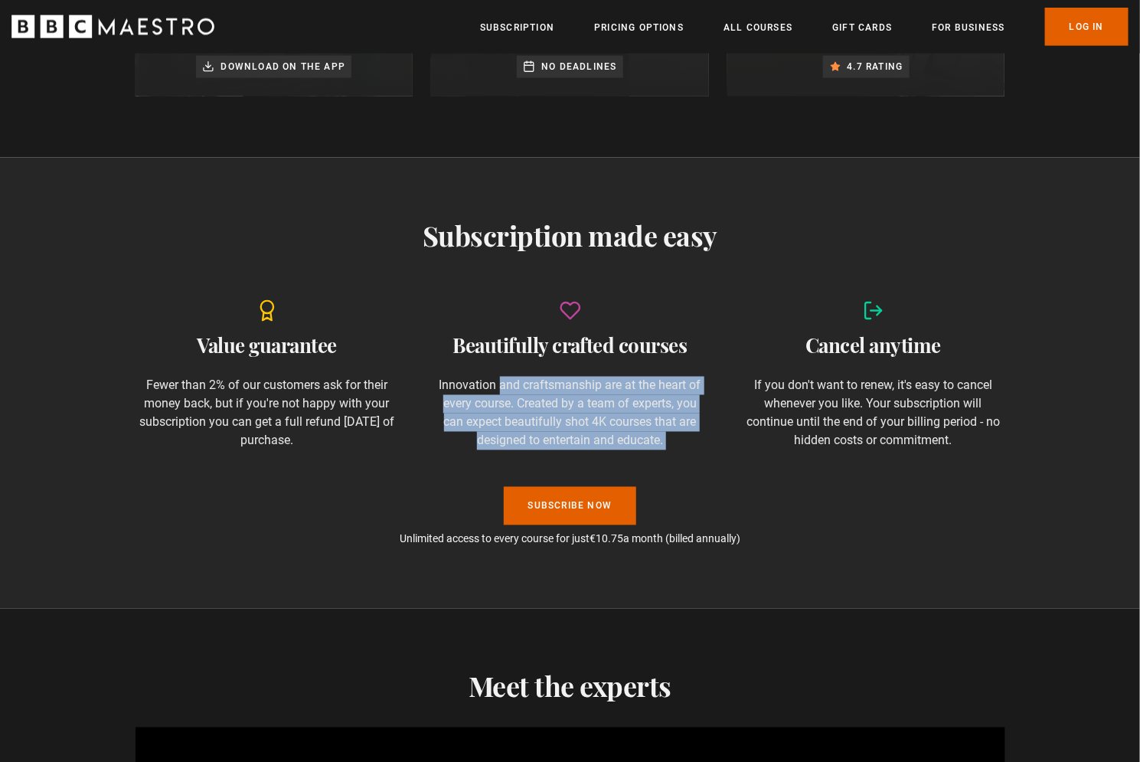
click at [493, 365] on div "Beautifully crafted courses Innovation and craftsmanship are at the heart of ev…" at bounding box center [570, 375] width 263 height 150
click at [491, 398] on p "Innovation and craftsmanship are at the heart of every course. Created by a tea…" at bounding box center [570, 414] width 263 height 74
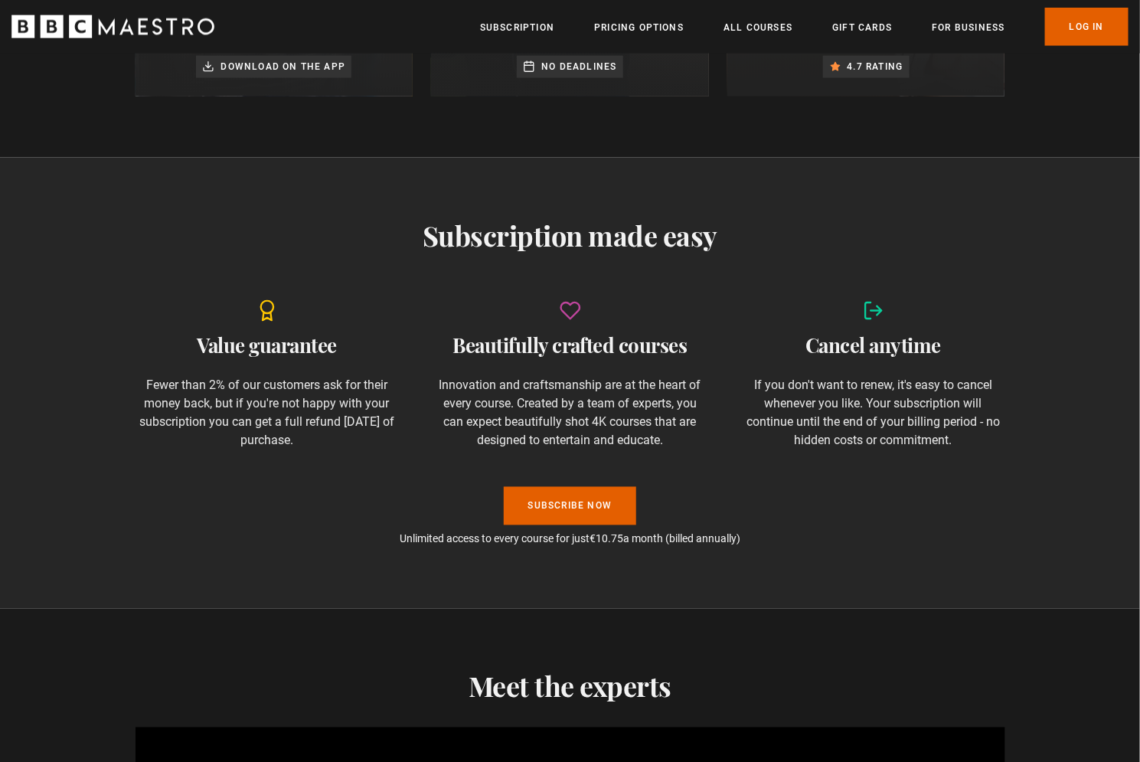
click at [491, 353] on h2 "Beautifully crafted courses" at bounding box center [570, 346] width 263 height 25
click at [488, 381] on p "Innovation and craftsmanship are at the heart of every course. Created by a tea…" at bounding box center [570, 414] width 263 height 74
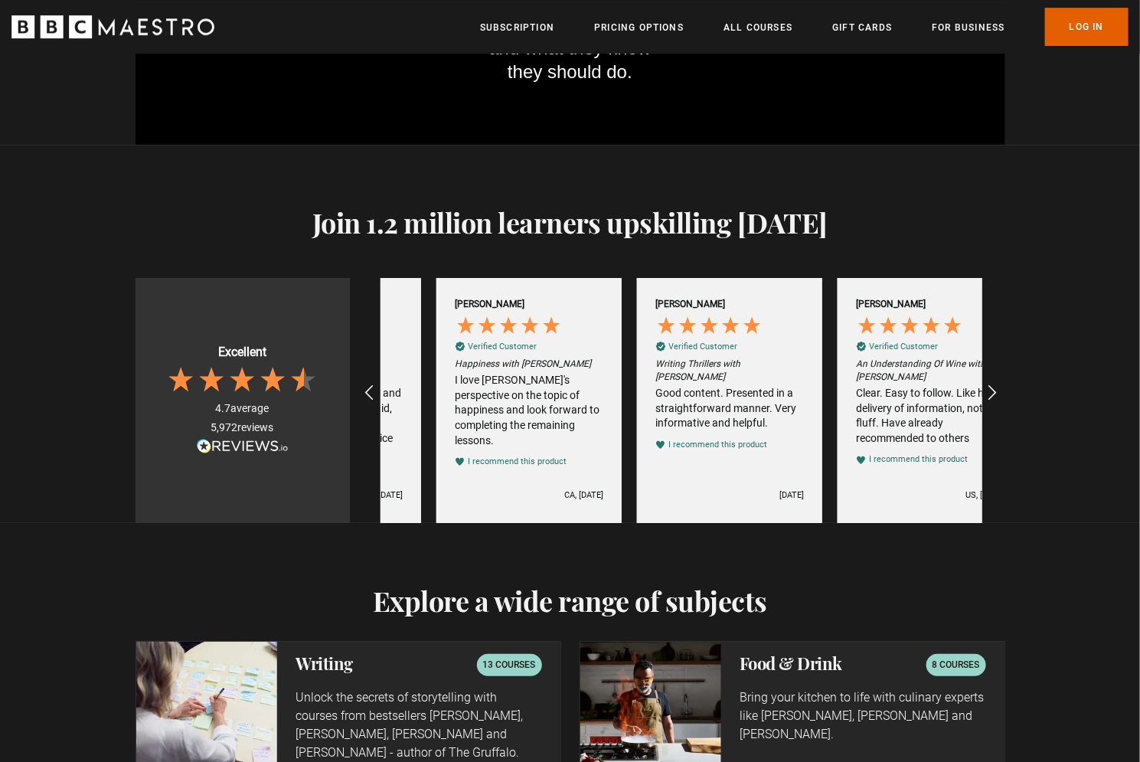
scroll to position [0, 1204]
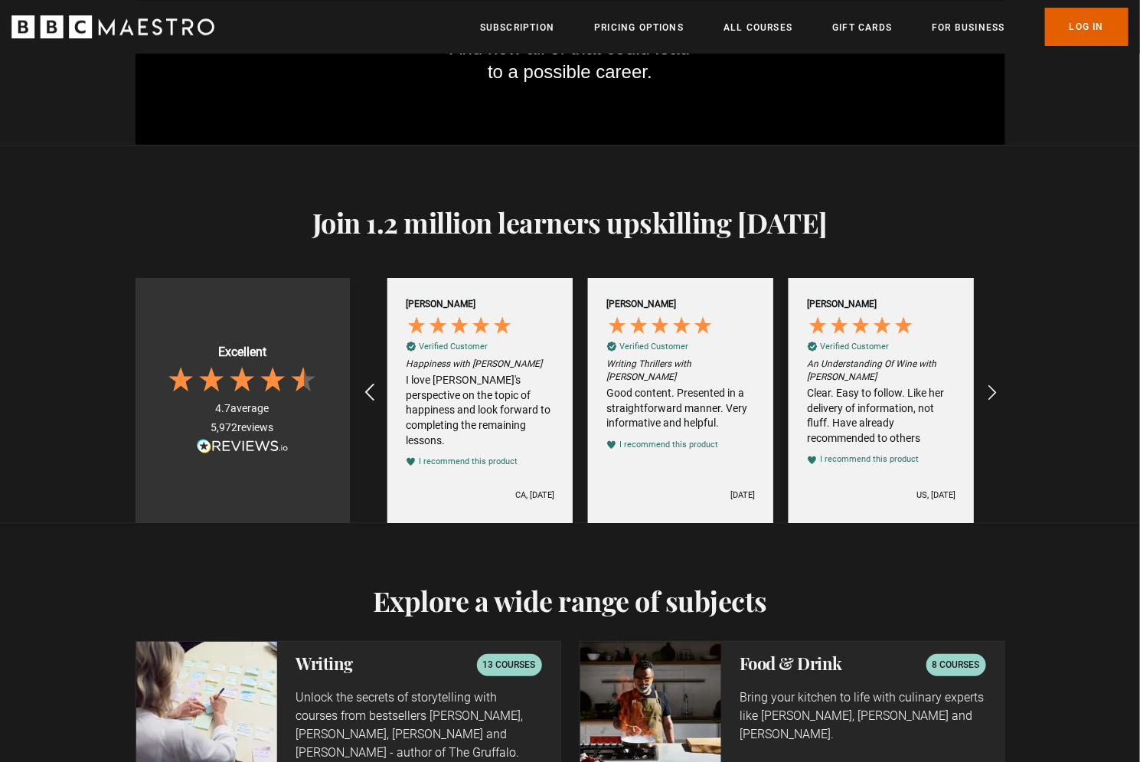
click at [361, 392] on icon "REVIEWS.io Carousel Scroll Left" at bounding box center [368, 392] width 21 height 21
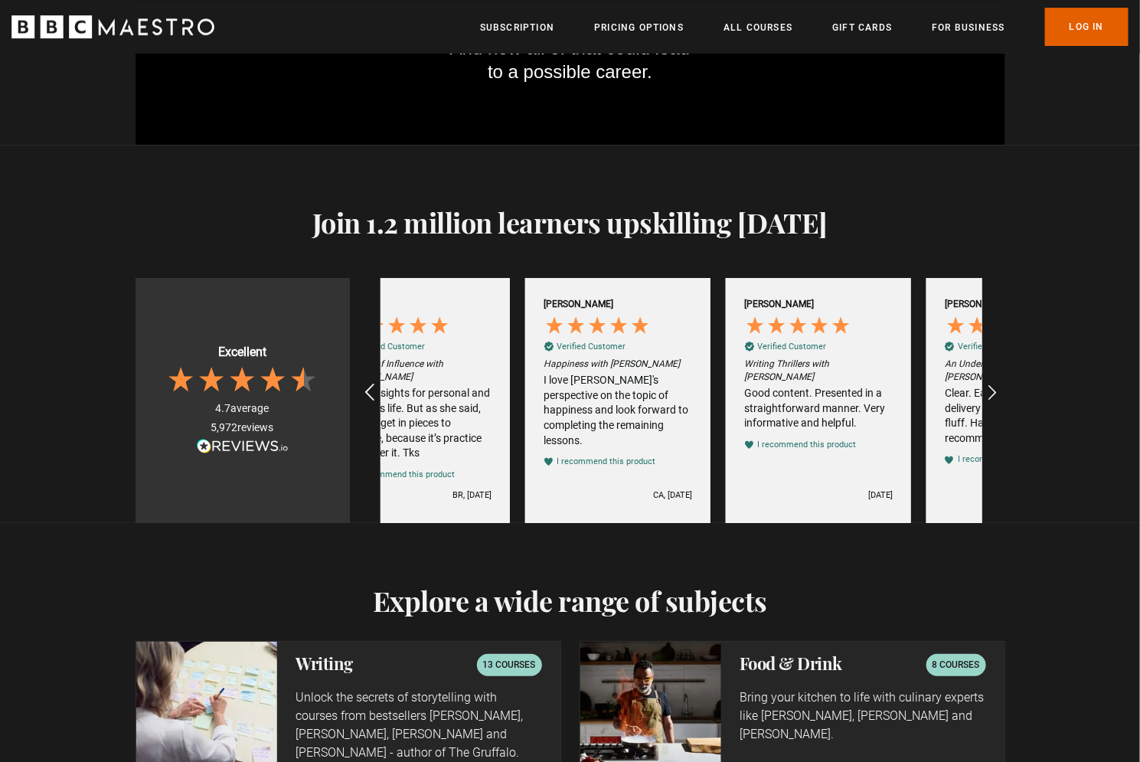
scroll to position [0, 1002]
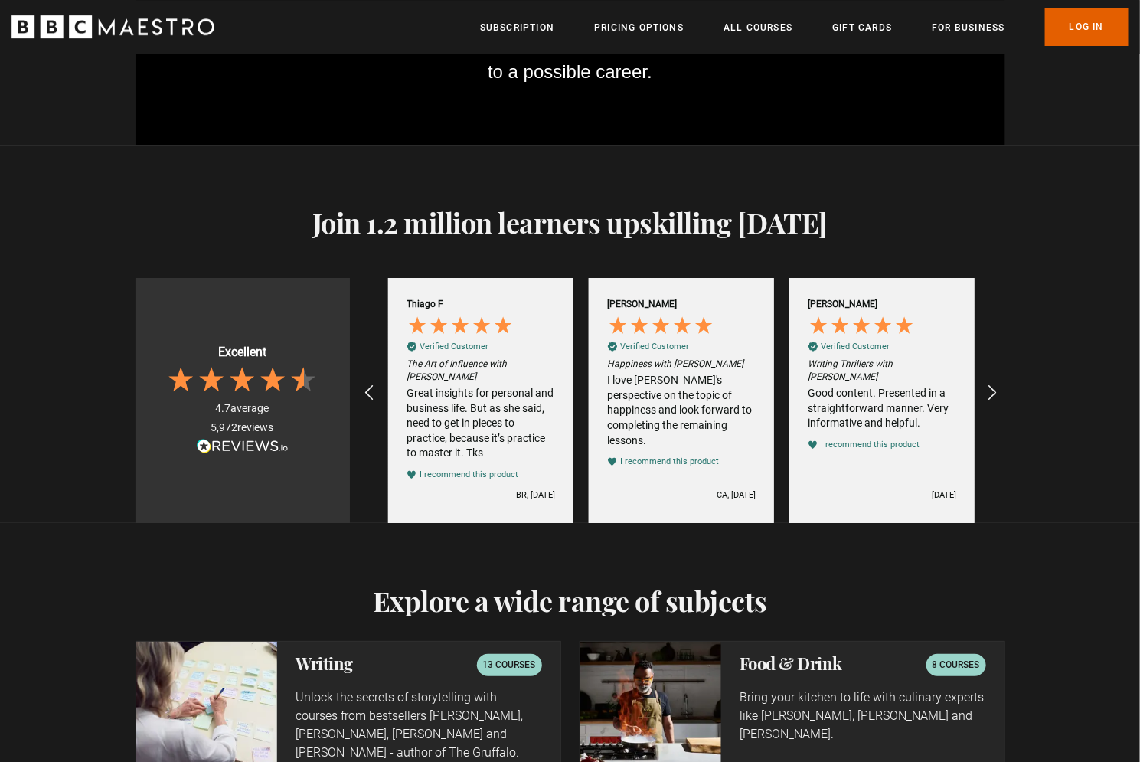
drag, startPoint x: 500, startPoint y: 422, endPoint x: 455, endPoint y: 468, distance: 64.4
click at [455, 465] on div "The Art of Influence with Evy Poumpouras Great insights for personal and busine…" at bounding box center [481, 420] width 149 height 124
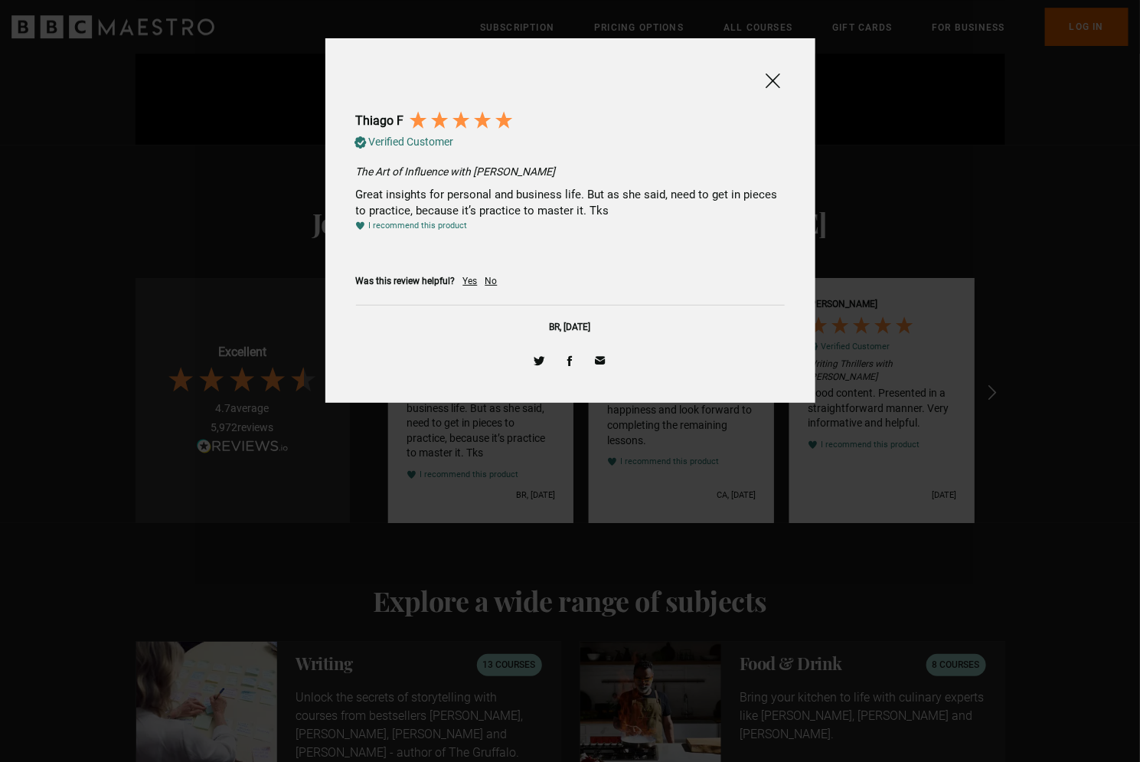
click at [764, 77] on span at bounding box center [773, 80] width 18 height 19
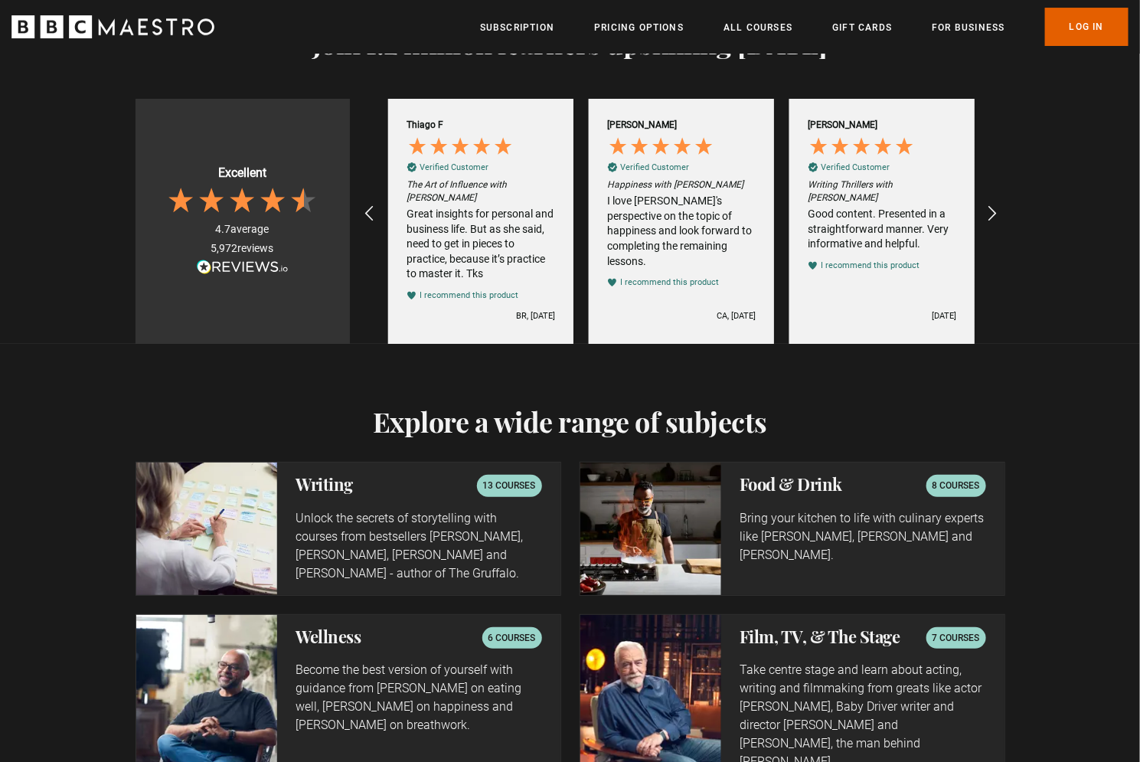
scroll to position [2323, 0]
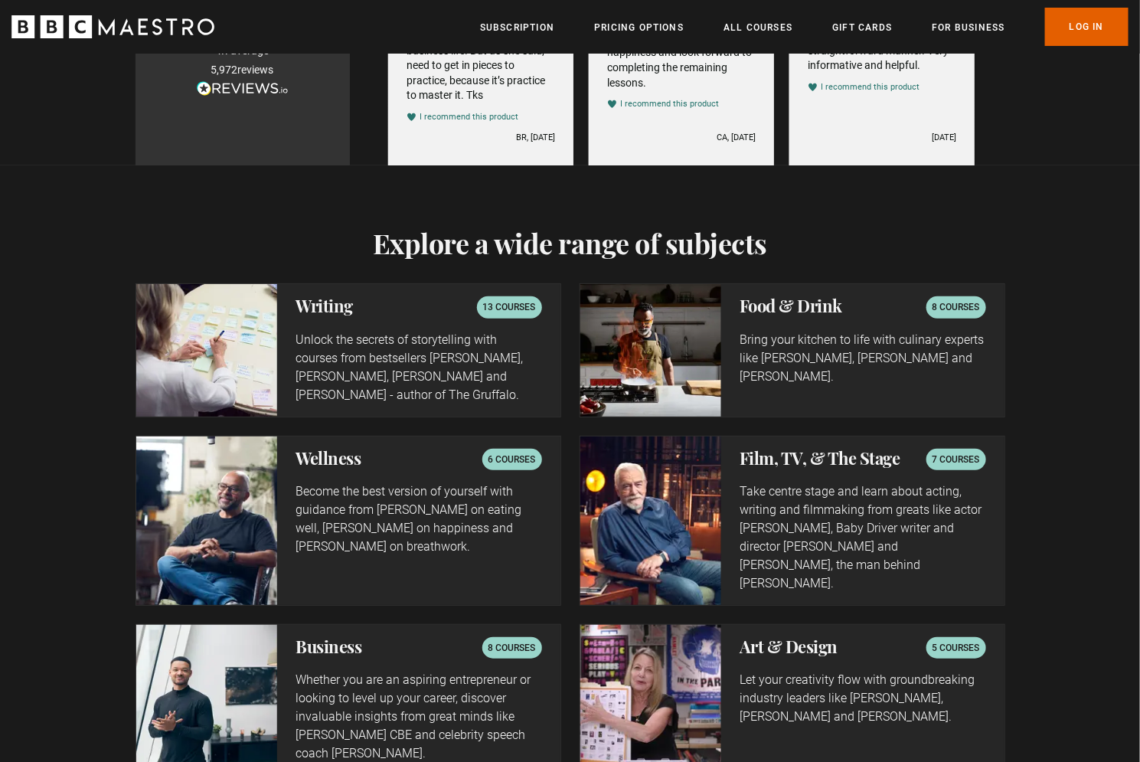
click at [453, 244] on h2 "Explore a wide range of subjects" at bounding box center [571, 243] width 870 height 32
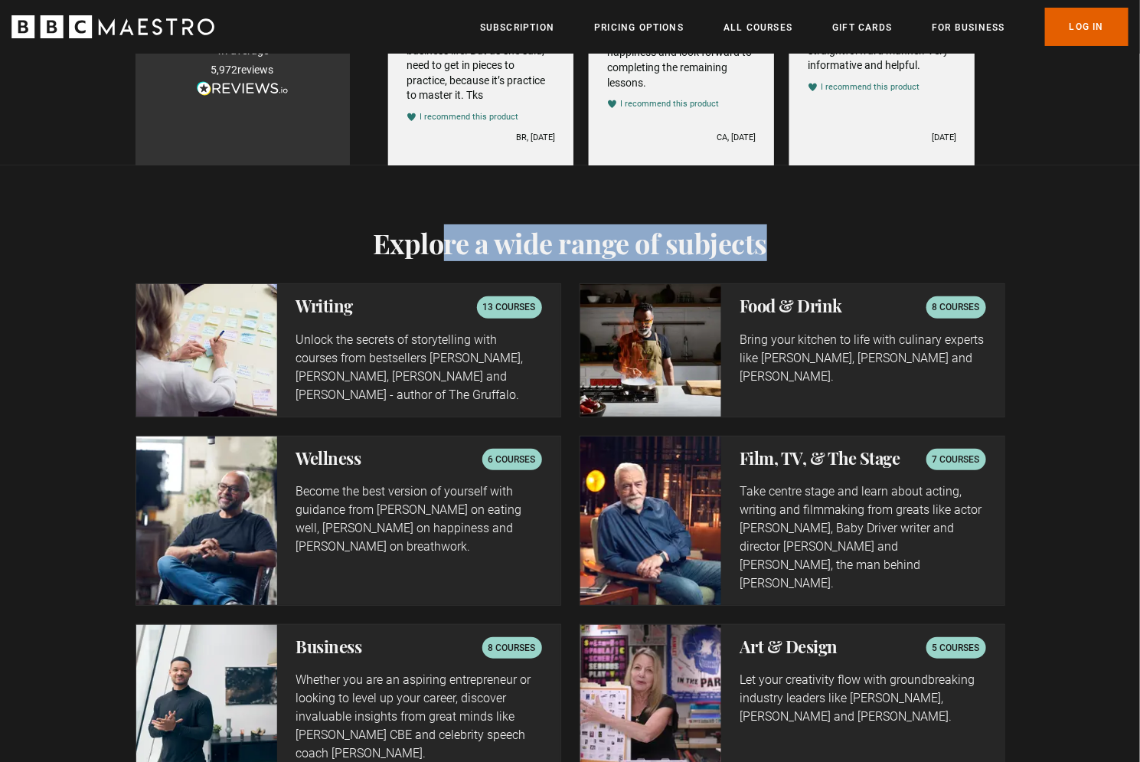
click at [453, 244] on h2 "Explore a wide range of subjects" at bounding box center [571, 243] width 870 height 32
click at [406, 237] on h2 "Explore a wide range of subjects" at bounding box center [571, 243] width 870 height 32
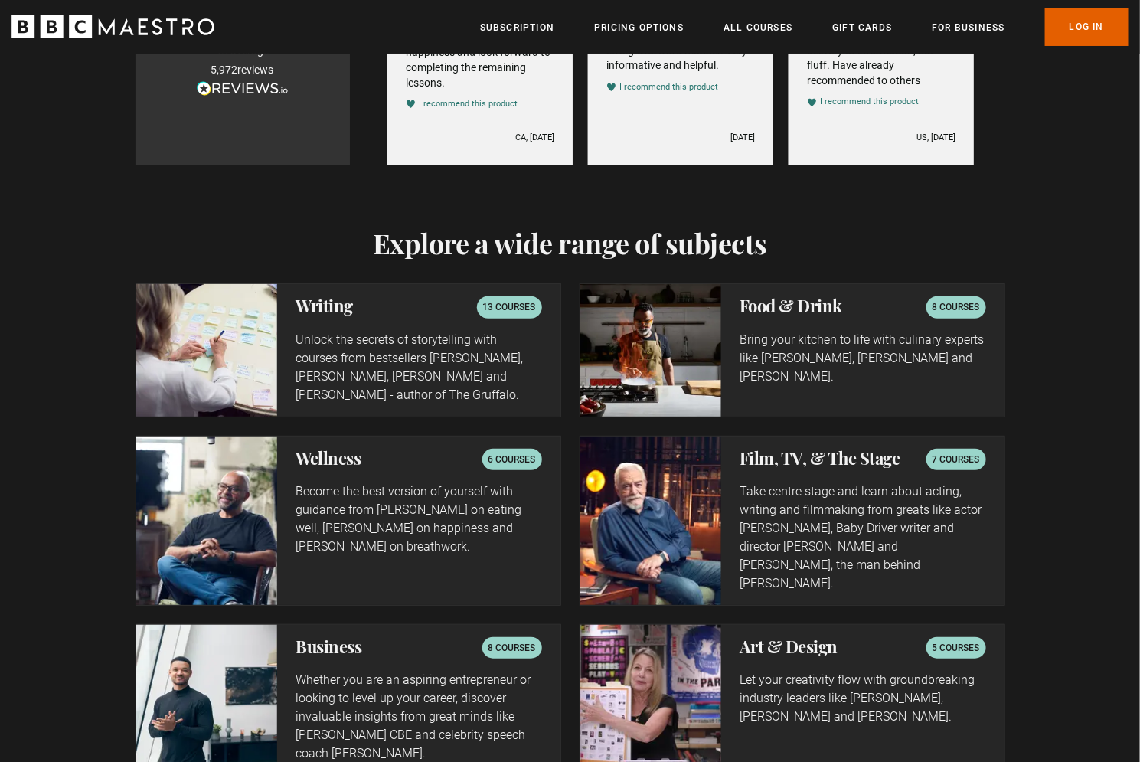
click at [104, 222] on div "Explore a wide range of subjects Writing 13 courses Unlock the secrets of story…" at bounding box center [570, 555] width 1140 height 781
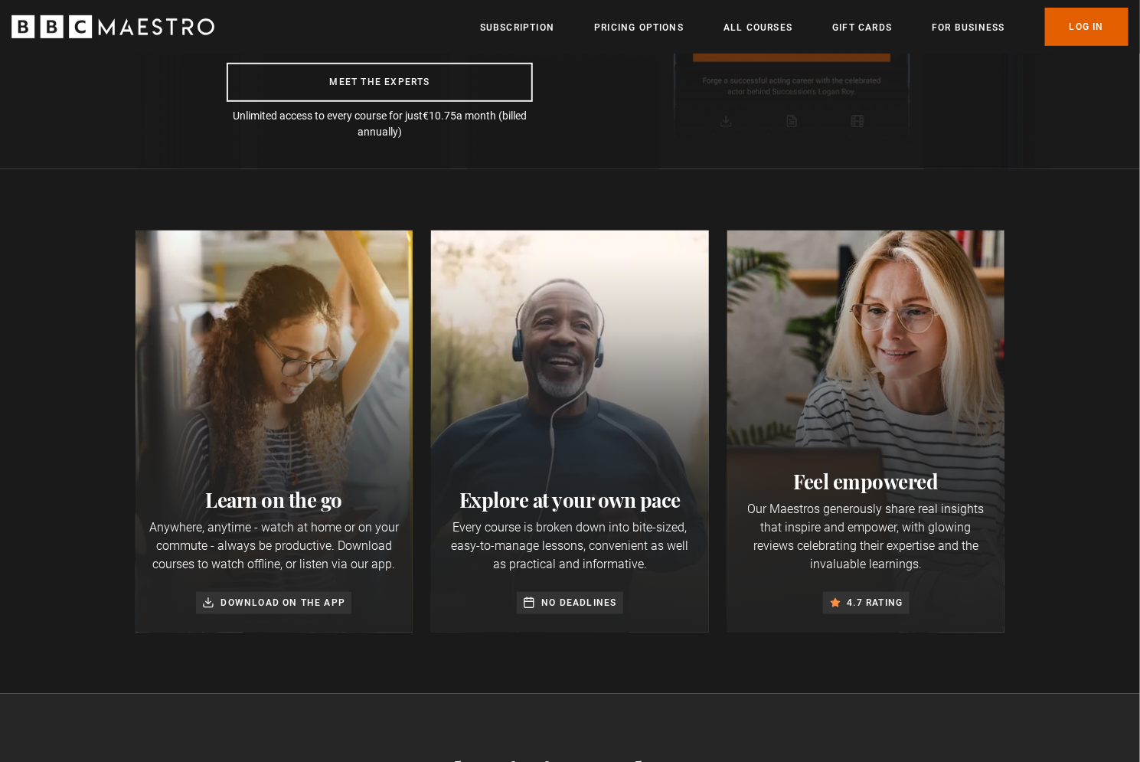
scroll to position [0, 0]
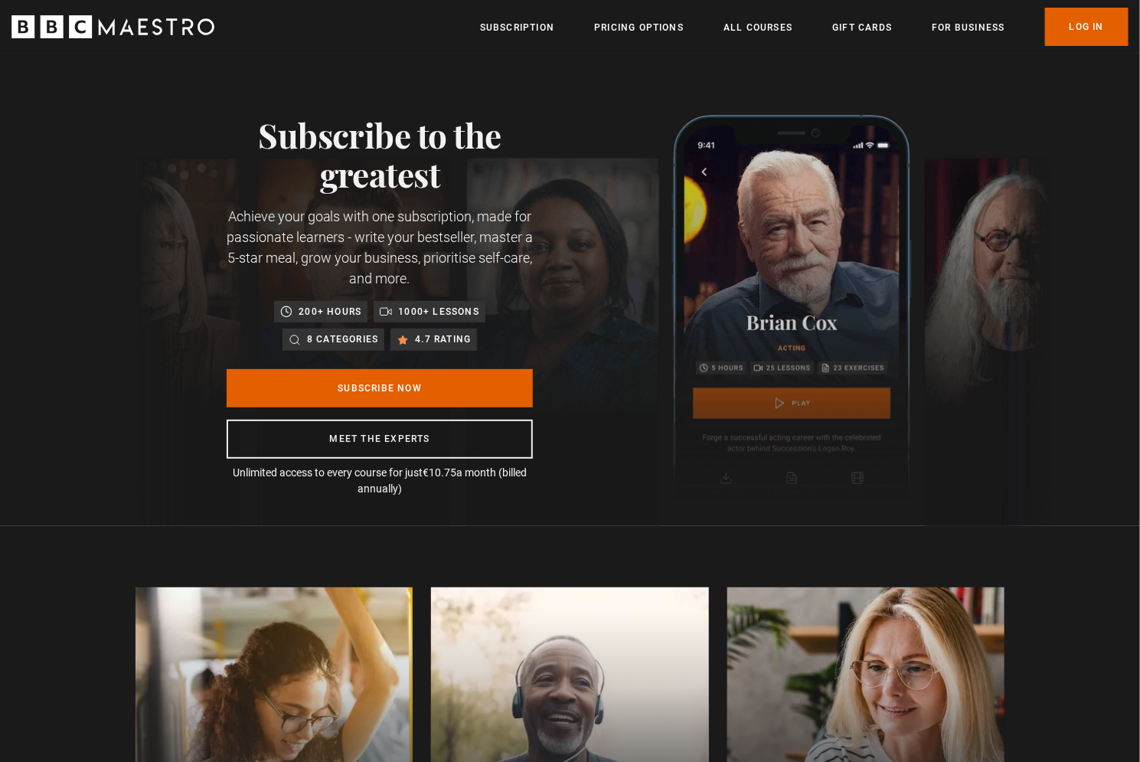
click at [96, 26] on icon "BBC Maestro" at bounding box center [112, 26] width 203 height 23
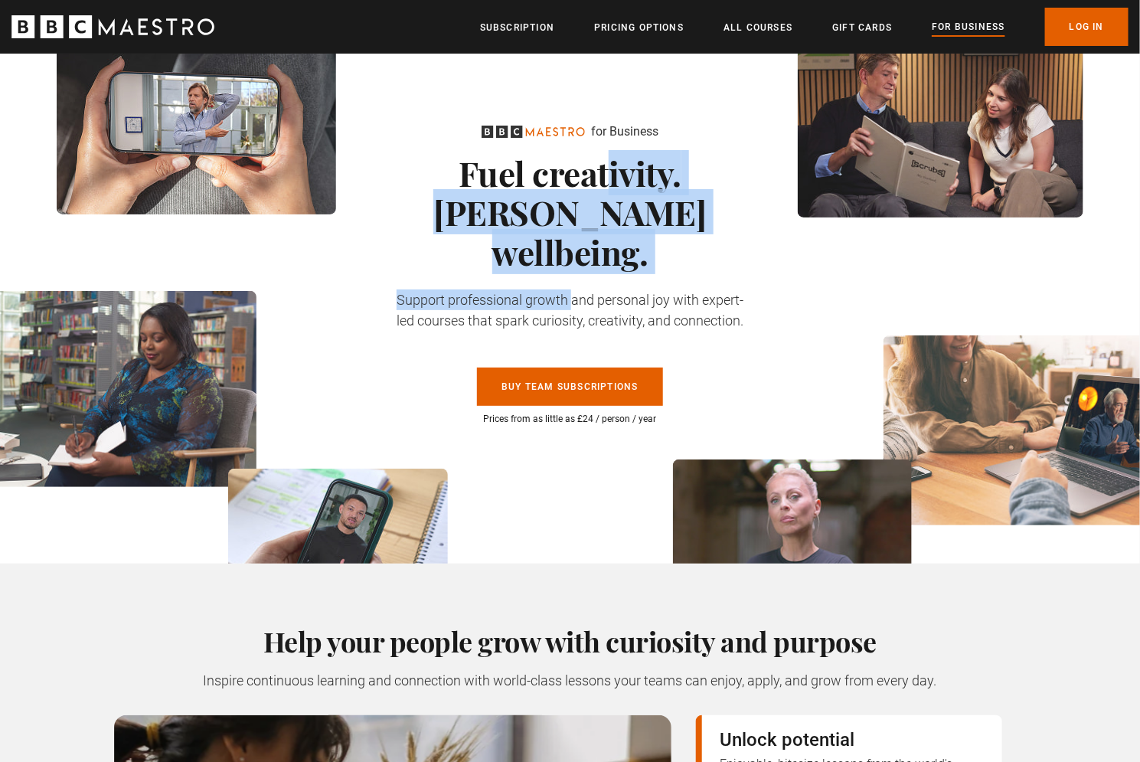
drag, startPoint x: 510, startPoint y: 173, endPoint x: 528, endPoint y: 237, distance: 66.9
click at [528, 237] on div "for Business Fuel creativity. Foster wellbeing. Support professional growth and…" at bounding box center [571, 274] width 360 height 303
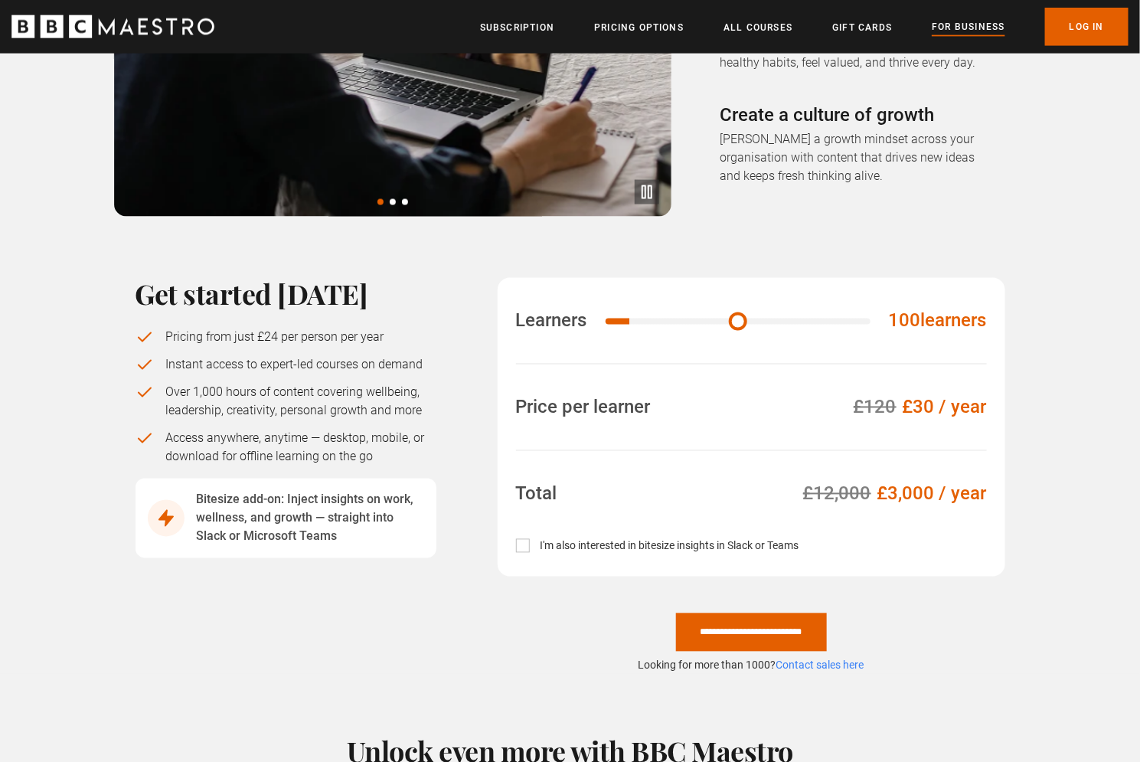
scroll to position [893, 0]
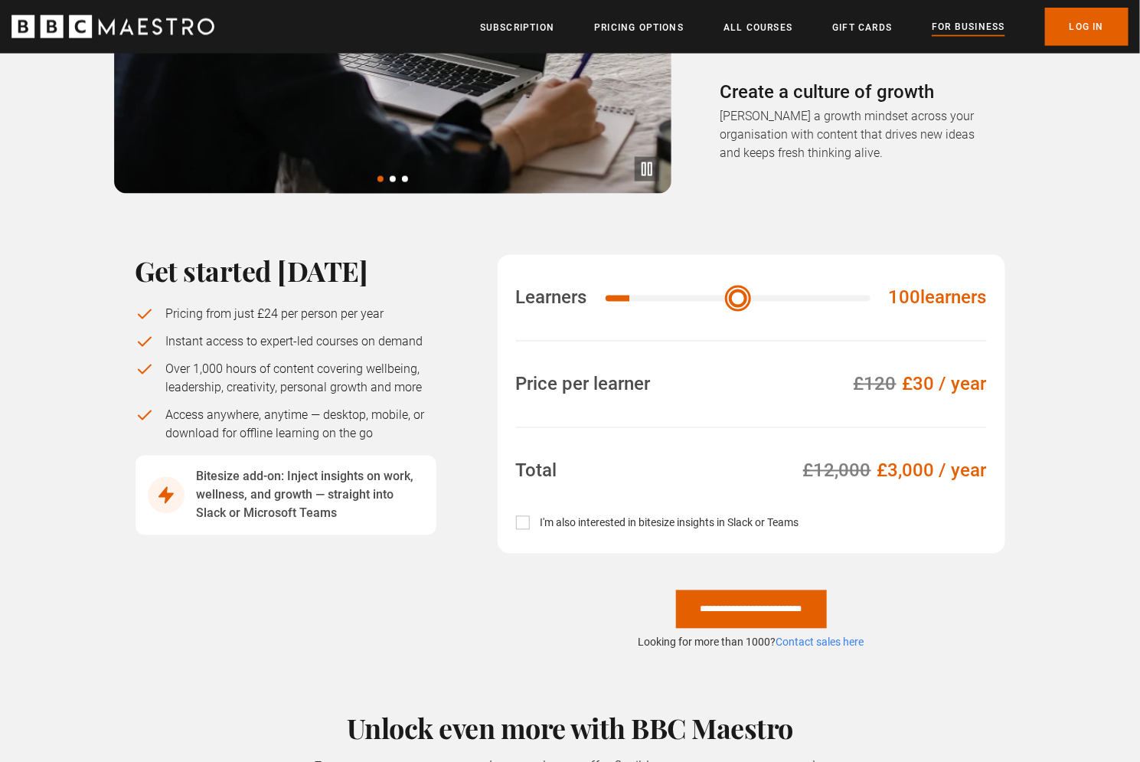
drag, startPoint x: 635, startPoint y: 257, endPoint x: 678, endPoint y: 257, distance: 42.9
type input "***"
click at [678, 296] on input "Learners" at bounding box center [738, 299] width 265 height 6
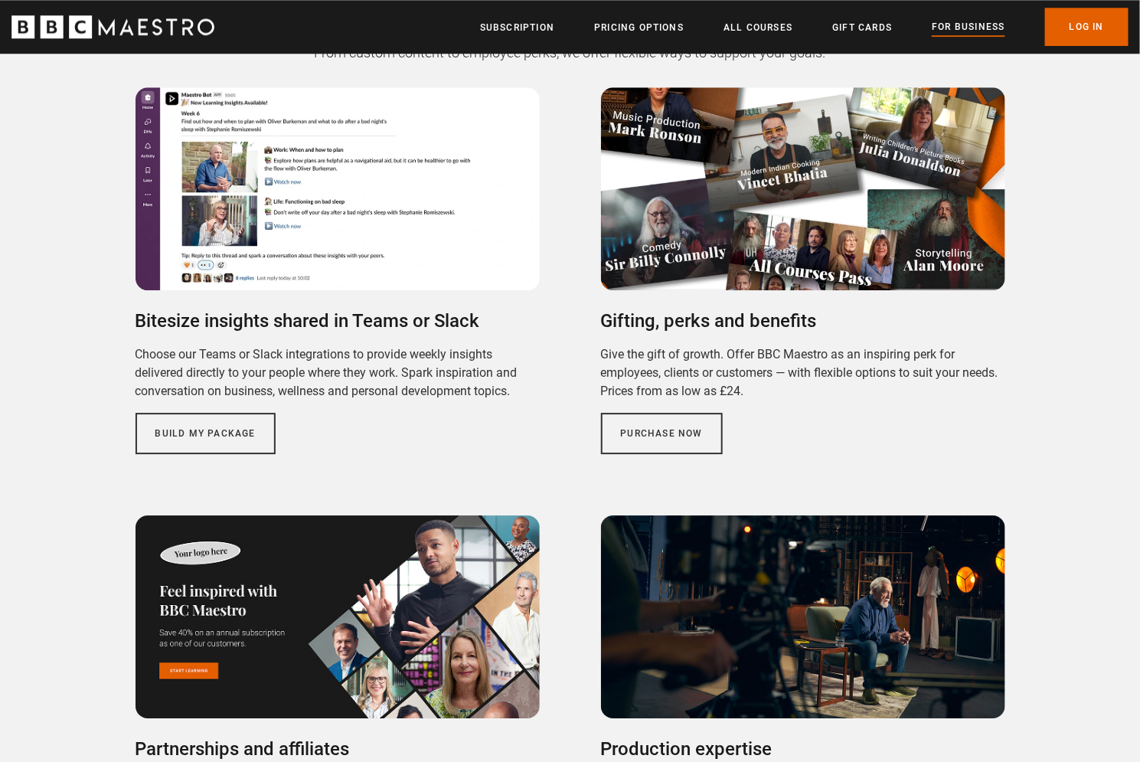
scroll to position [1251, 0]
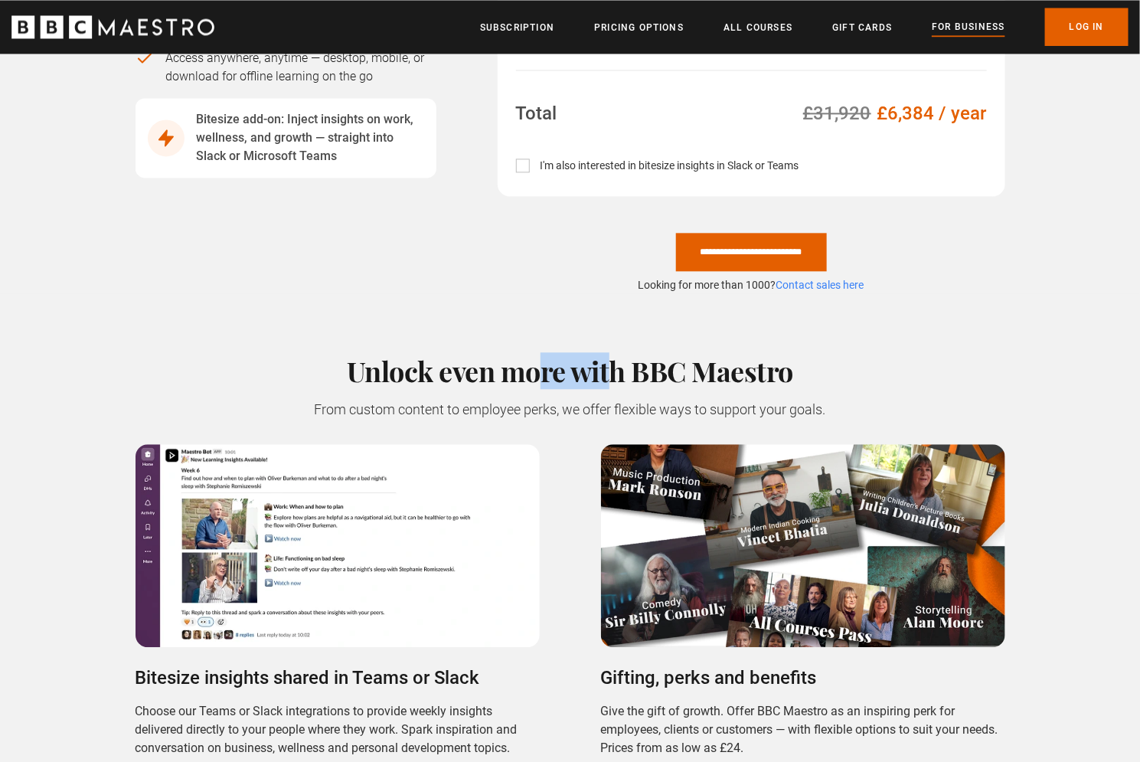
drag, startPoint x: 459, startPoint y: 335, endPoint x: 600, endPoint y: 340, distance: 141.0
click at [600, 355] on h2 "Unlock even more with BBC Maestro" at bounding box center [571, 371] width 870 height 32
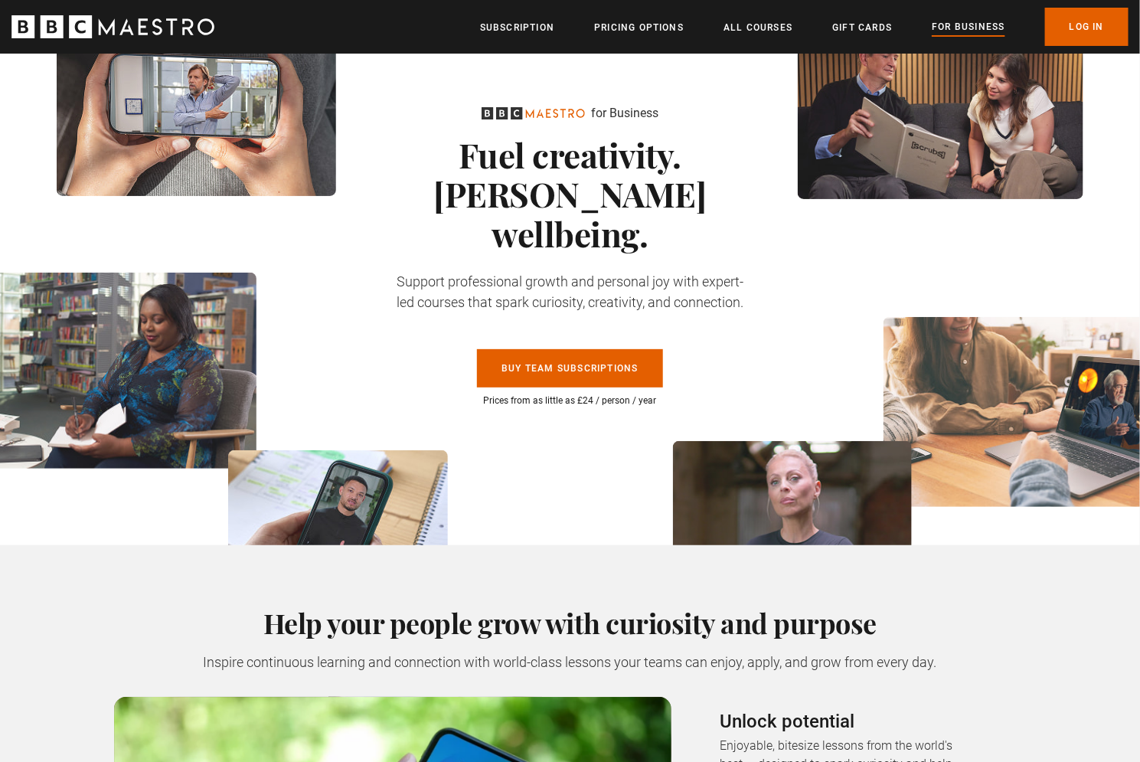
scroll to position [0, 0]
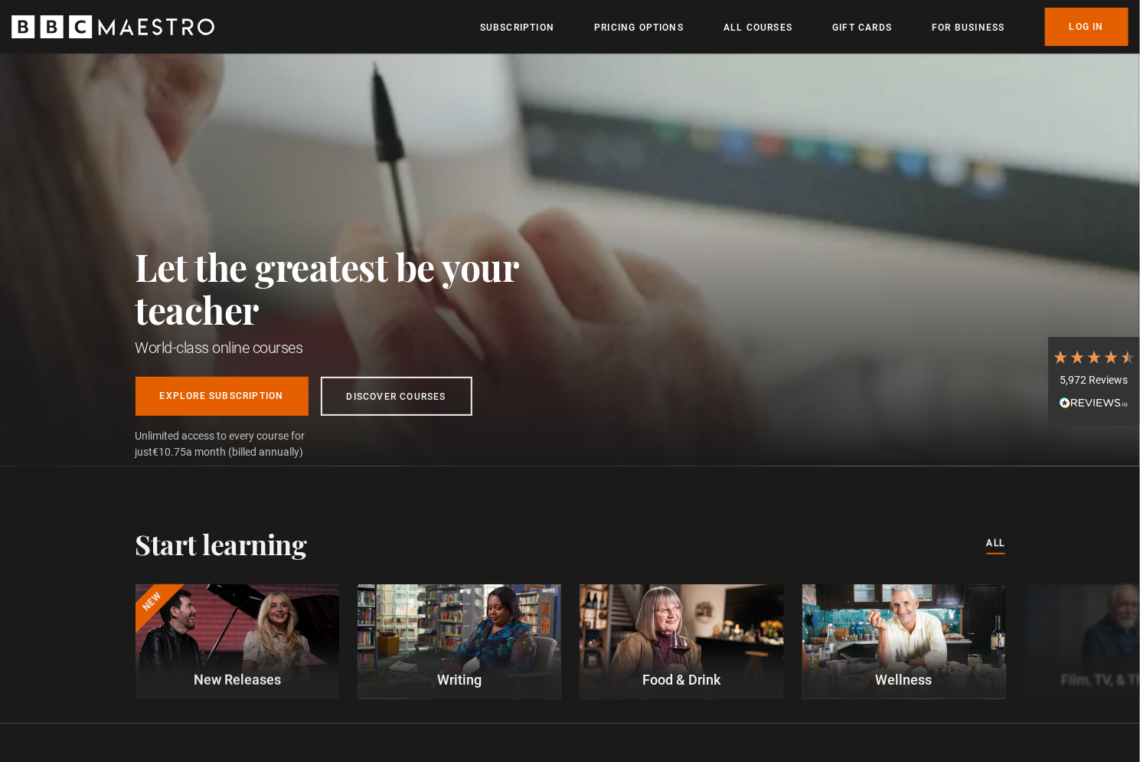
scroll to position [0, 601]
drag, startPoint x: 762, startPoint y: 365, endPoint x: 728, endPoint y: 368, distance: 33.9
click at [762, 365] on div "Let the greatest be your teacher World-class online courses Explore Subscriptio…" at bounding box center [570, 260] width 1140 height 413
